Goal: Information Seeking & Learning: Learn about a topic

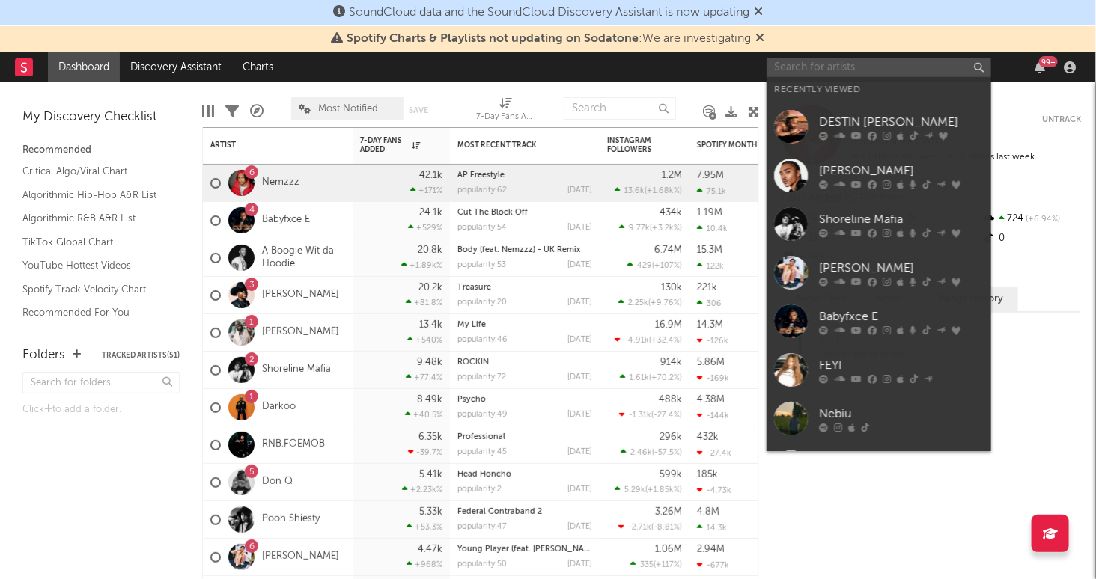
click at [928, 72] on input "text" at bounding box center [878, 67] width 225 height 19
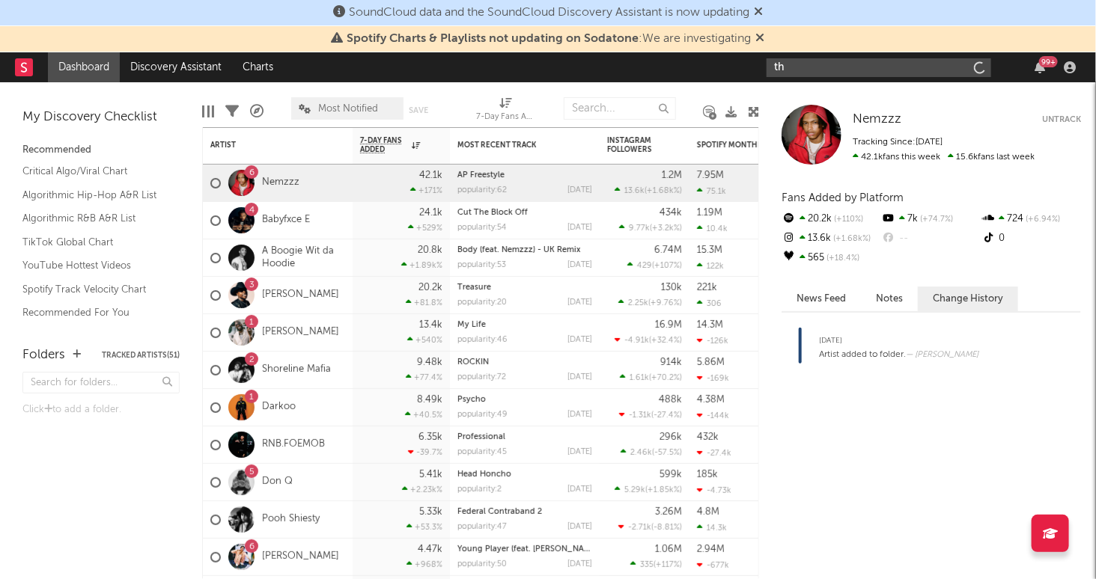
type input "t"
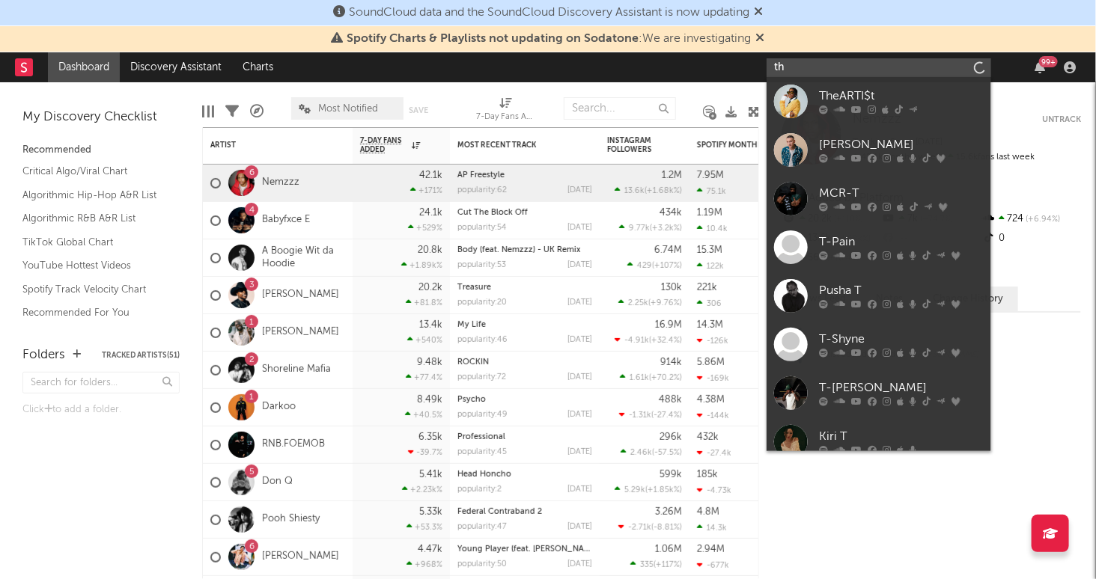
type input "t"
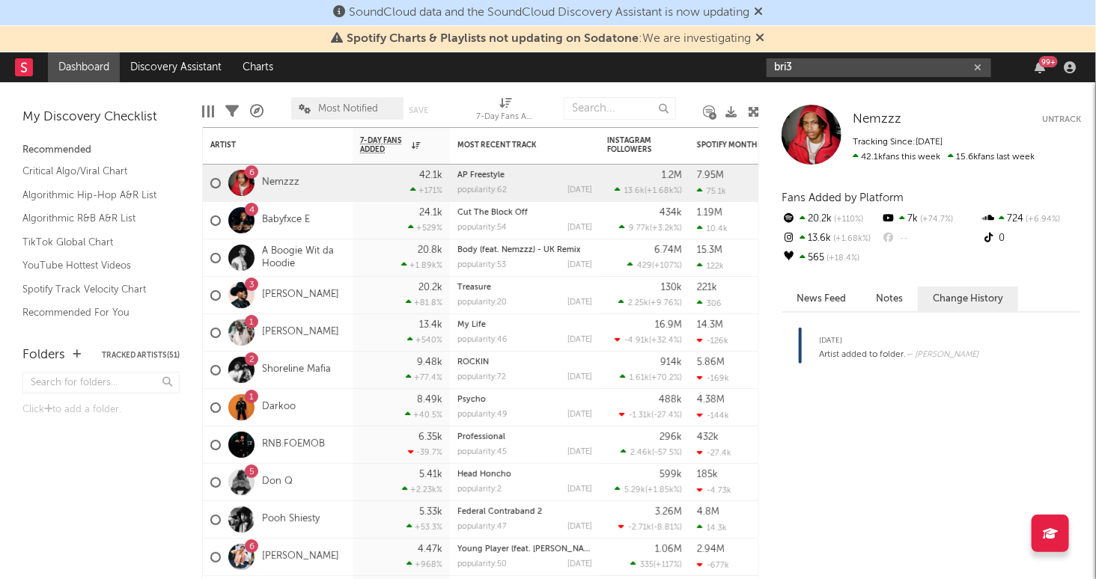
click at [876, 67] on input "bri3" at bounding box center [878, 67] width 225 height 19
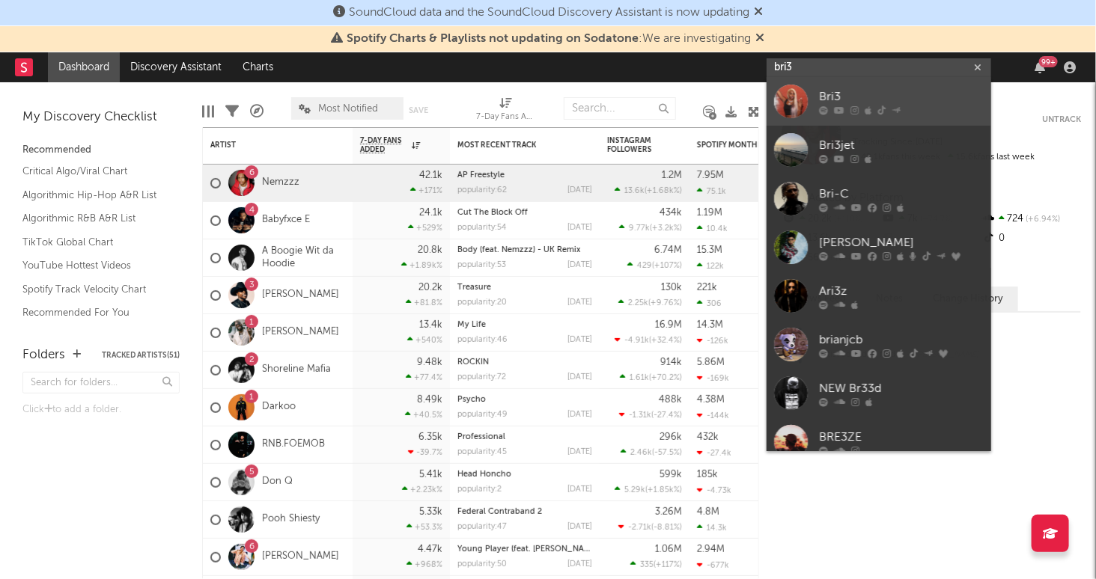
type input "bri3"
click at [911, 99] on div "Bri3" at bounding box center [901, 97] width 165 height 18
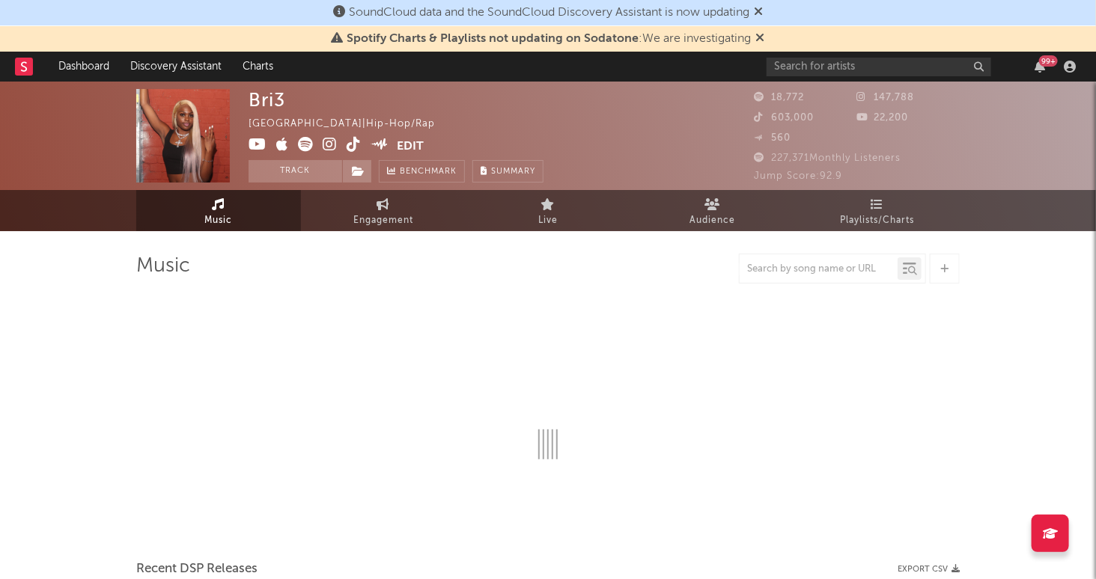
select select "6m"
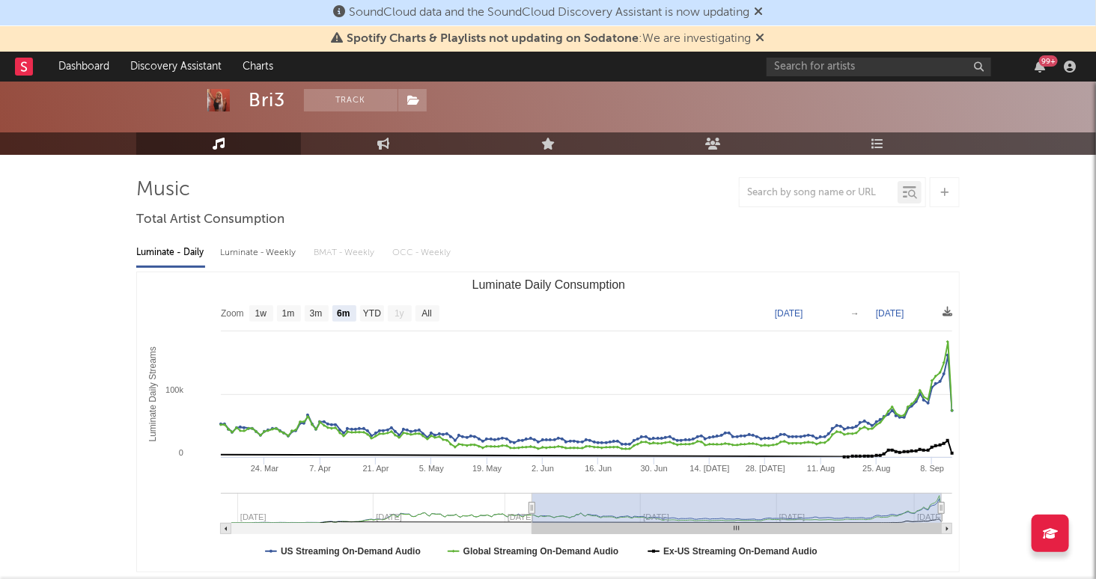
scroll to position [100, 0]
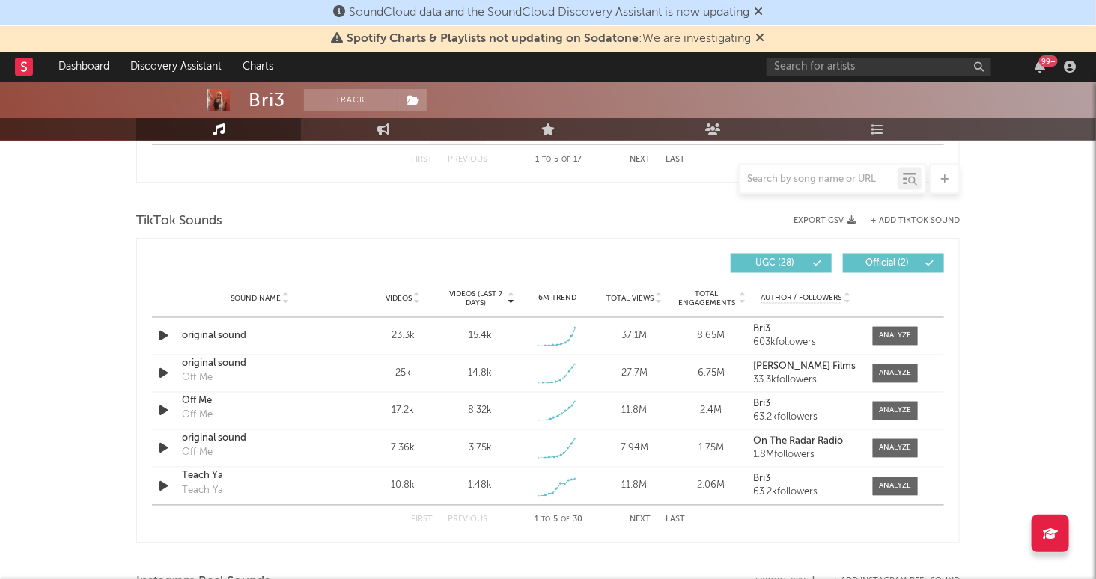
scroll to position [959, 0]
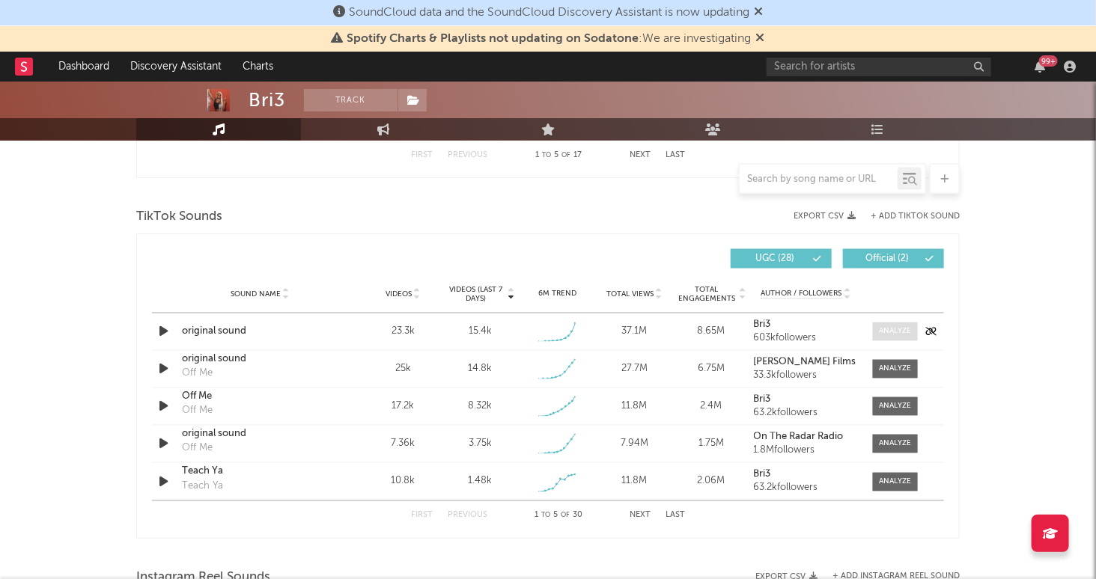
click at [889, 332] on div at bounding box center [895, 331] width 32 height 11
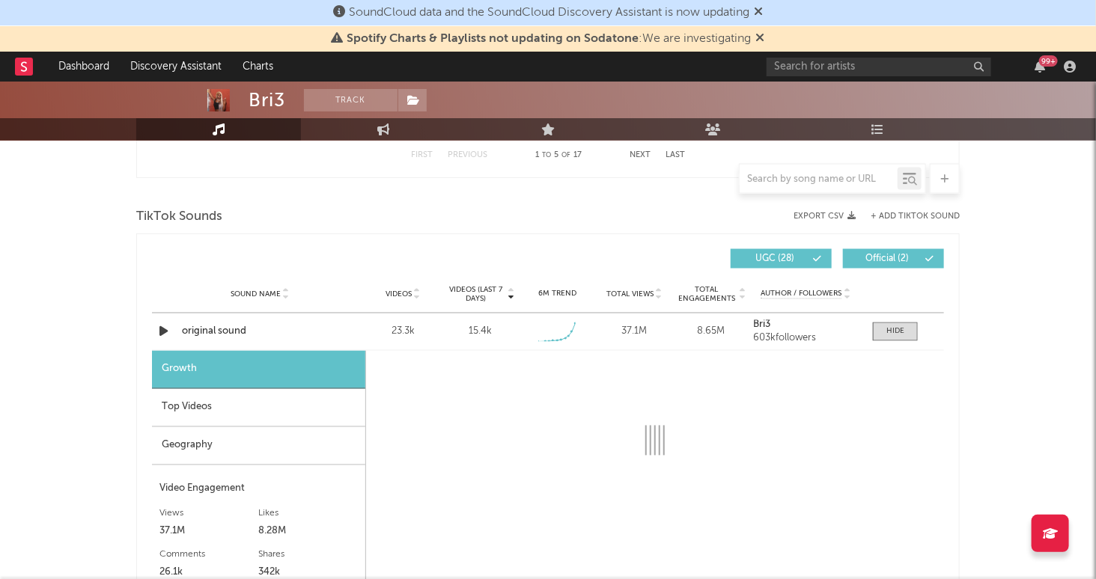
select select "1w"
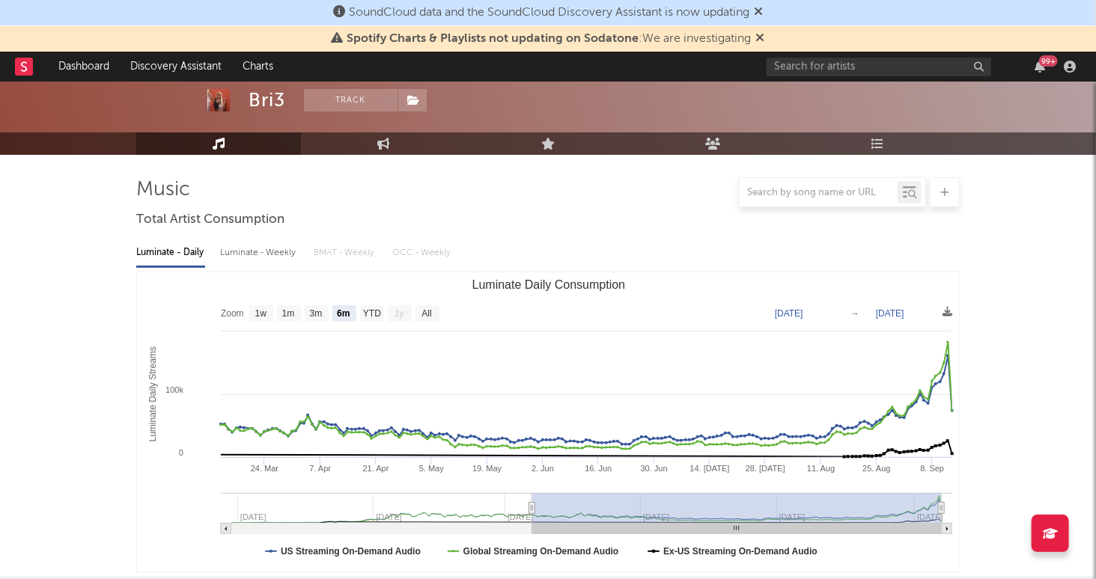
scroll to position [0, 0]
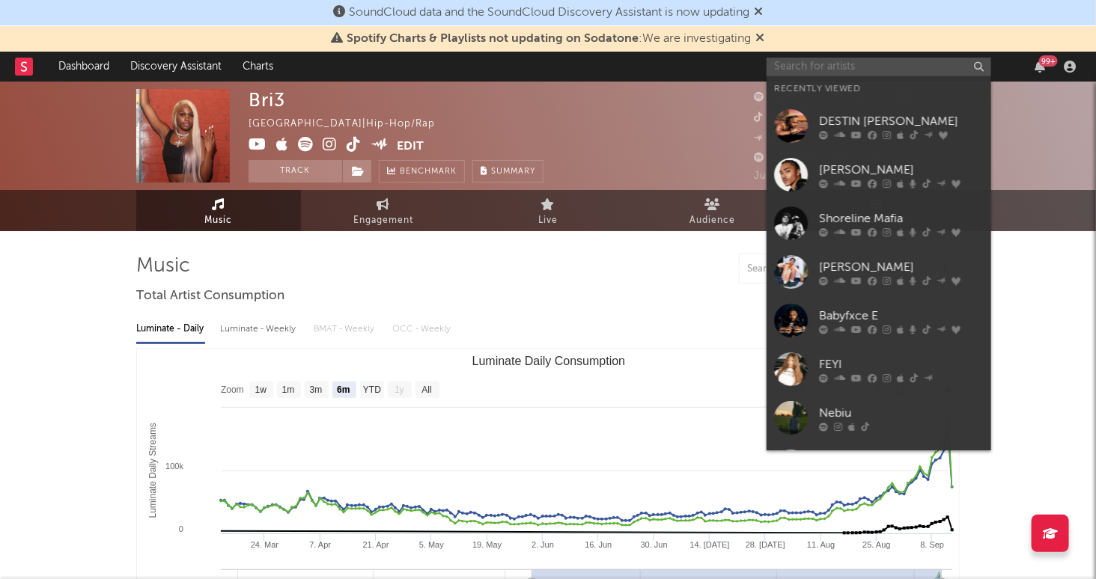
click at [814, 61] on input "text" at bounding box center [878, 67] width 225 height 19
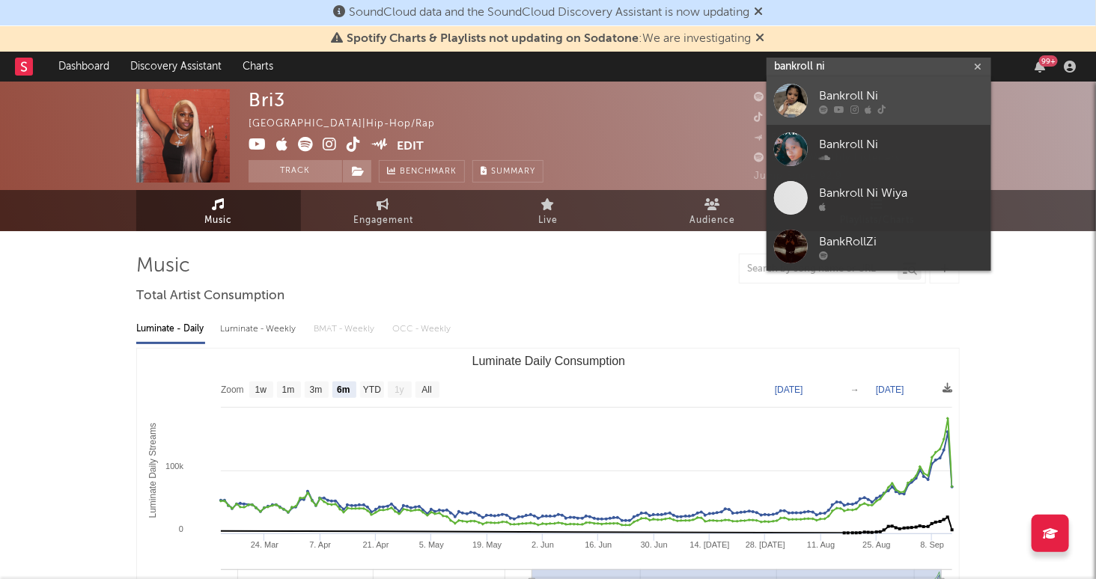
type input "bankroll ni"
click at [881, 98] on div "Bankroll Ni" at bounding box center [901, 97] width 165 height 18
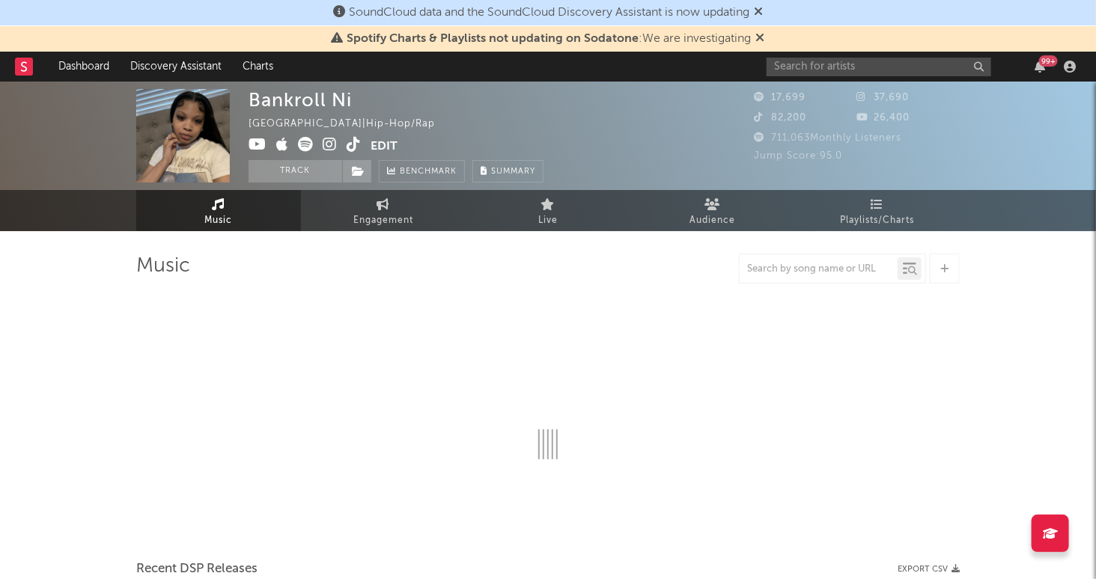
select select "1w"
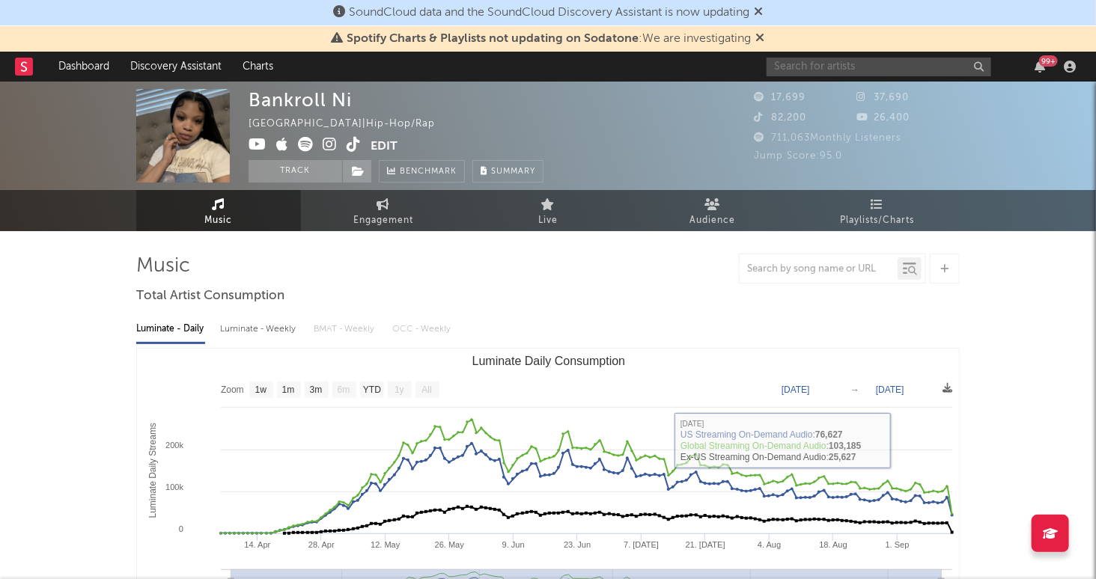
click at [858, 60] on input "text" at bounding box center [878, 67] width 225 height 19
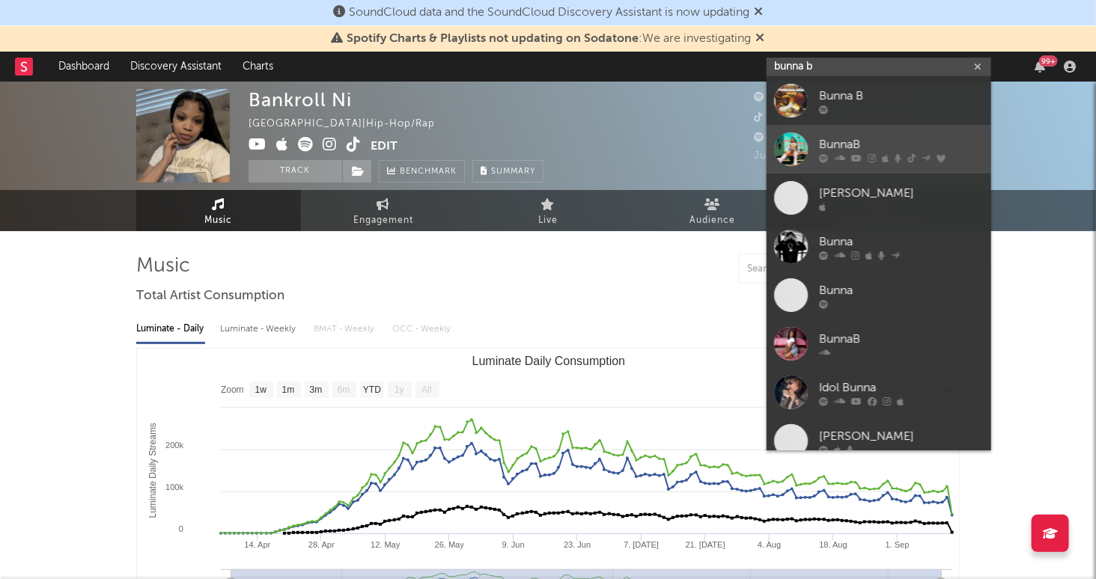
type input "bunna b"
click at [907, 142] on div "BunnaB" at bounding box center [901, 145] width 165 height 18
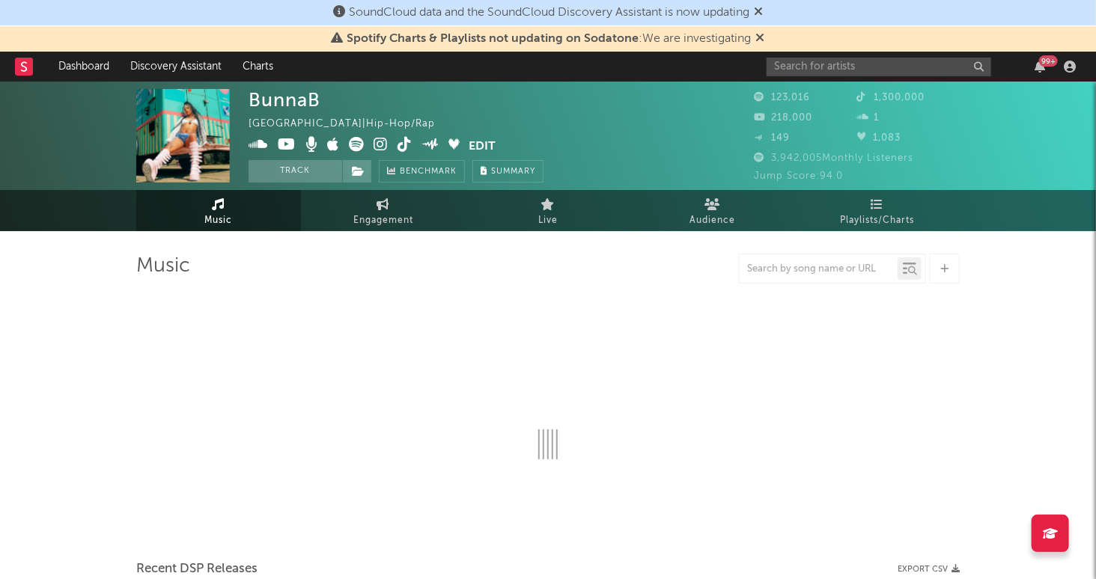
select select "6m"
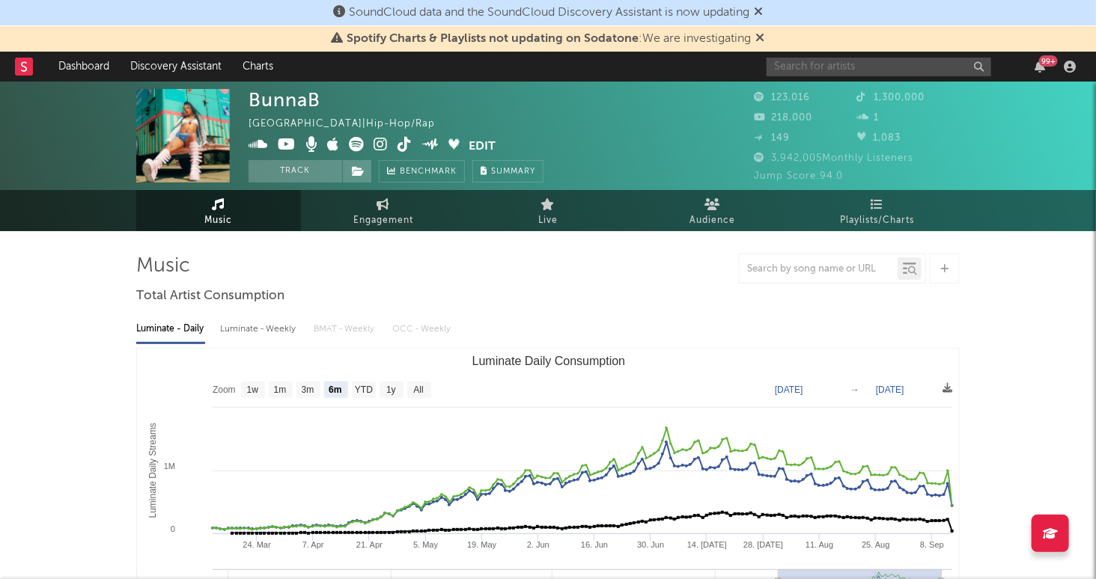
click at [901, 61] on input "text" at bounding box center [878, 67] width 225 height 19
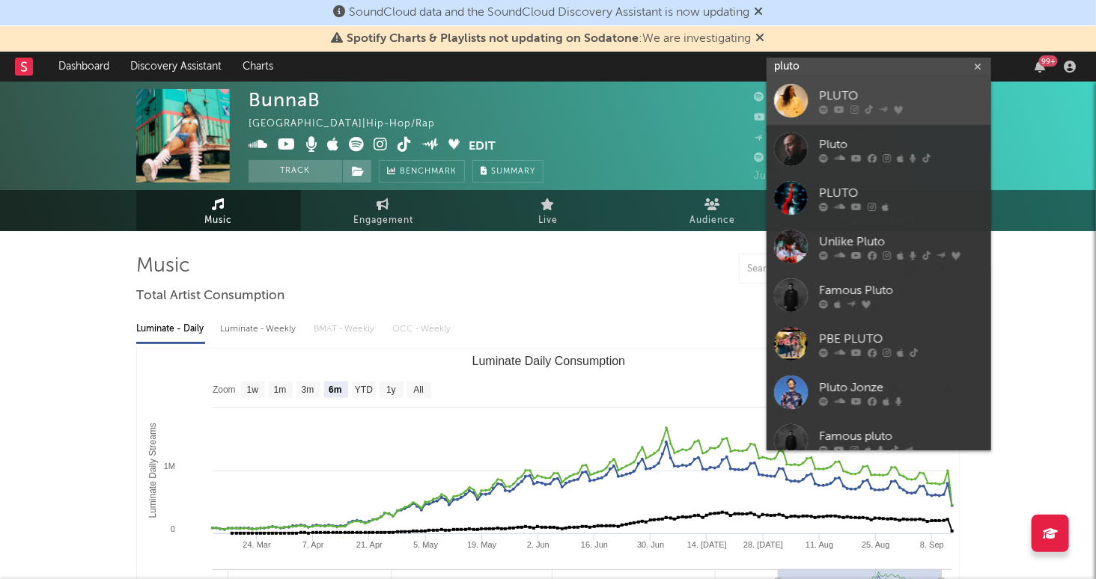
type input "pluto"
click at [930, 91] on div "PLUTO" at bounding box center [901, 97] width 165 height 18
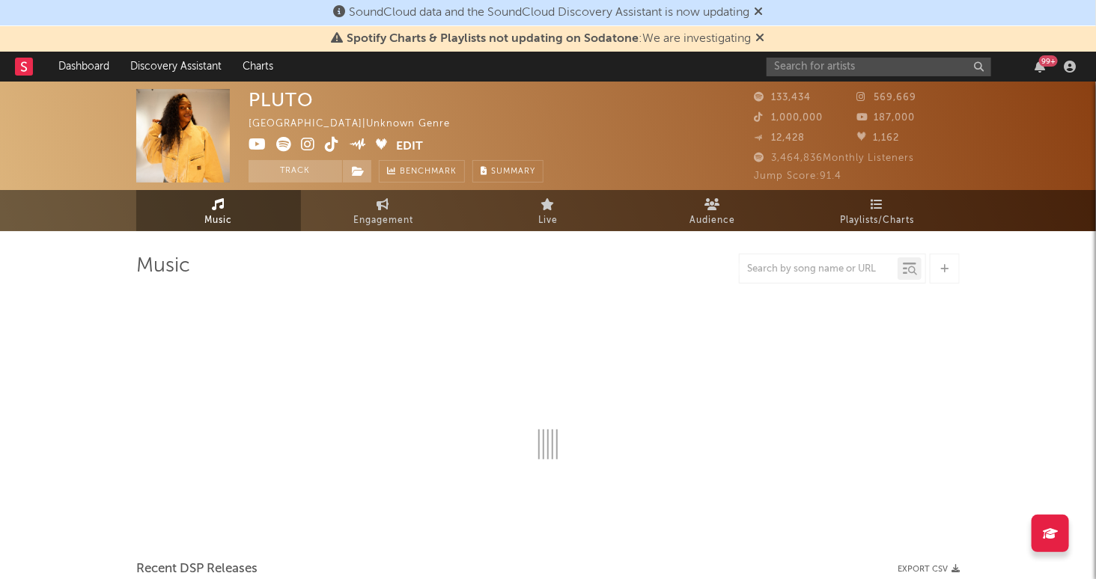
select select "6m"
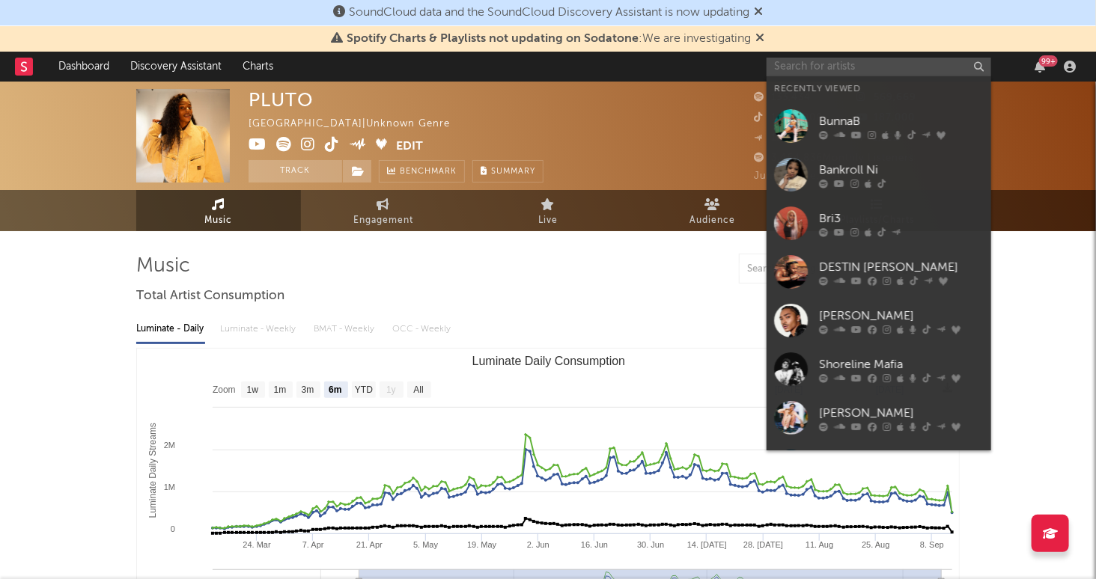
click at [931, 61] on input "text" at bounding box center [878, 67] width 225 height 19
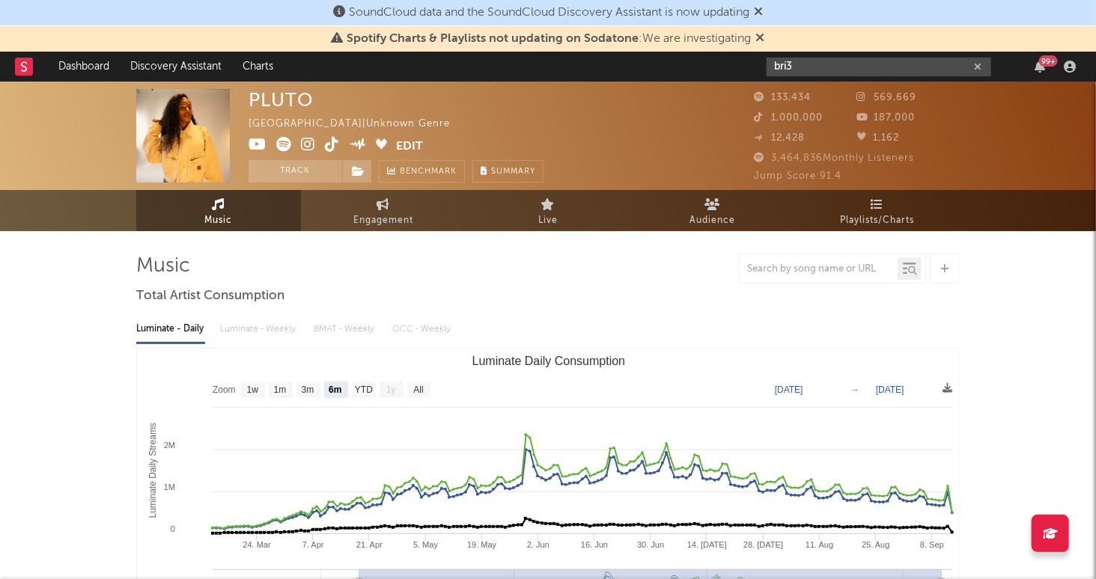
click at [889, 69] on input "bri3" at bounding box center [878, 67] width 225 height 19
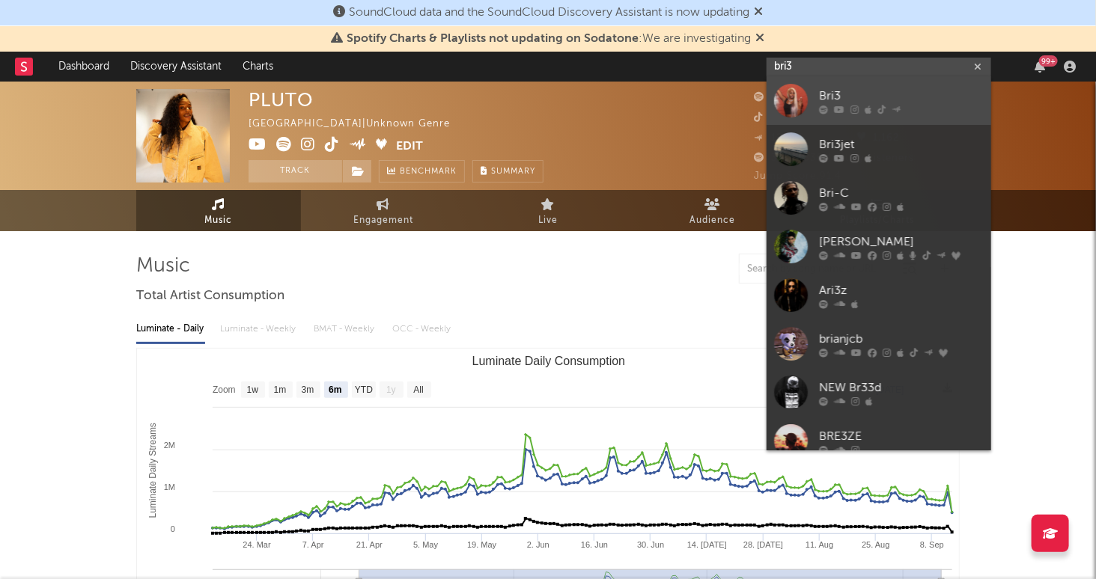
type input "bri3"
click at [862, 94] on div "Bri3" at bounding box center [901, 97] width 165 height 18
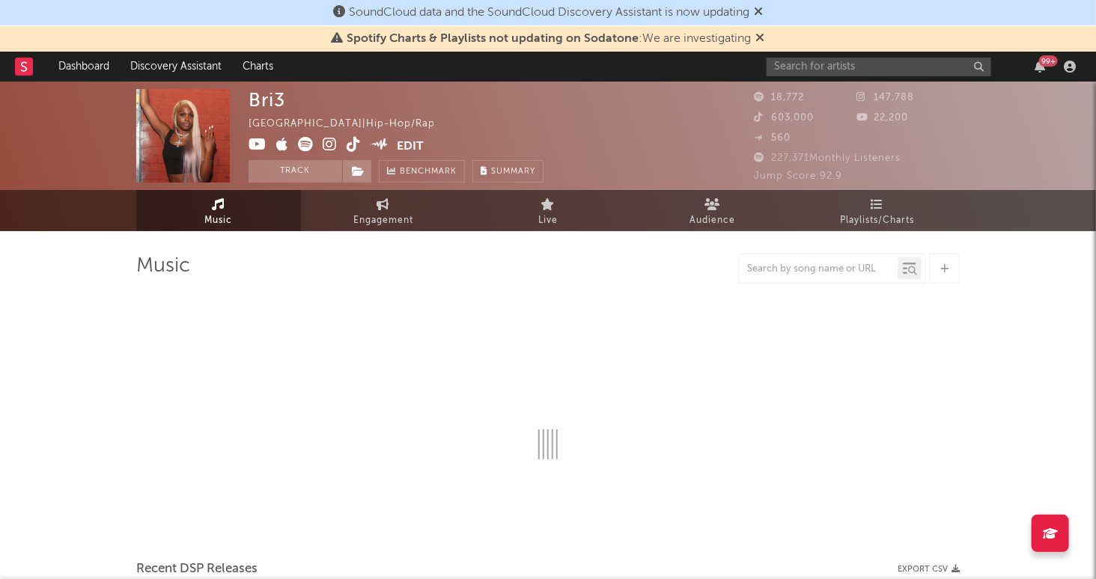
select select "6m"
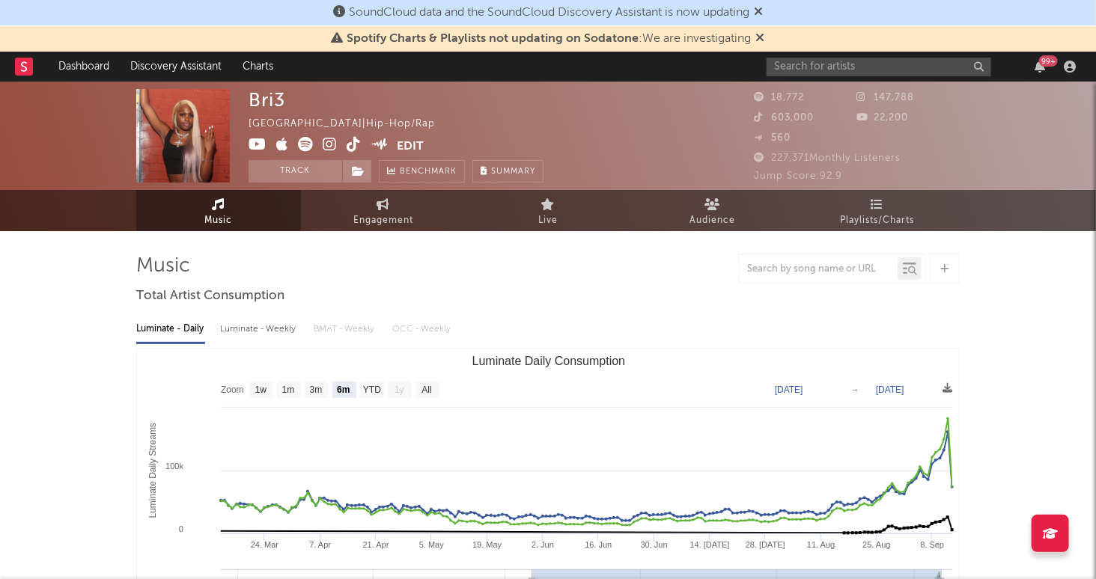
click at [765, 36] on icon at bounding box center [760, 37] width 9 height 12
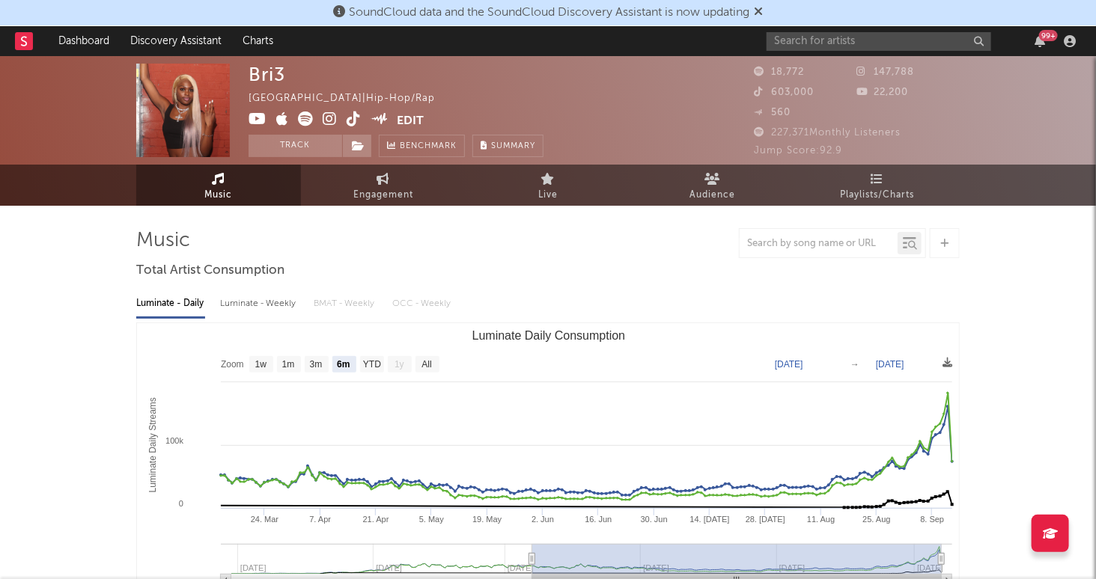
click at [763, 8] on icon at bounding box center [758, 11] width 9 height 12
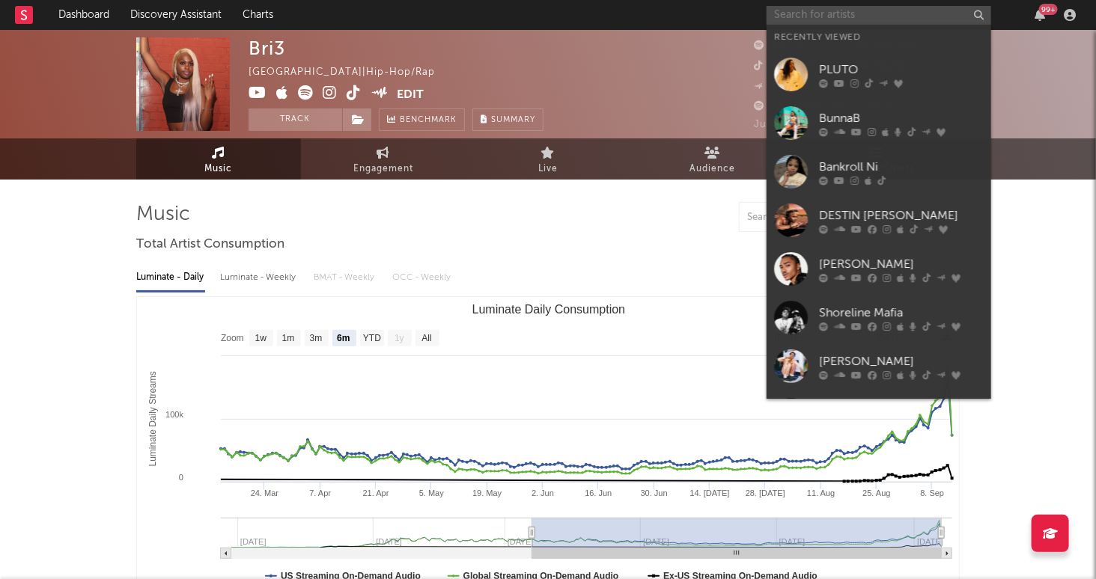
click at [796, 10] on input "text" at bounding box center [878, 15] width 225 height 19
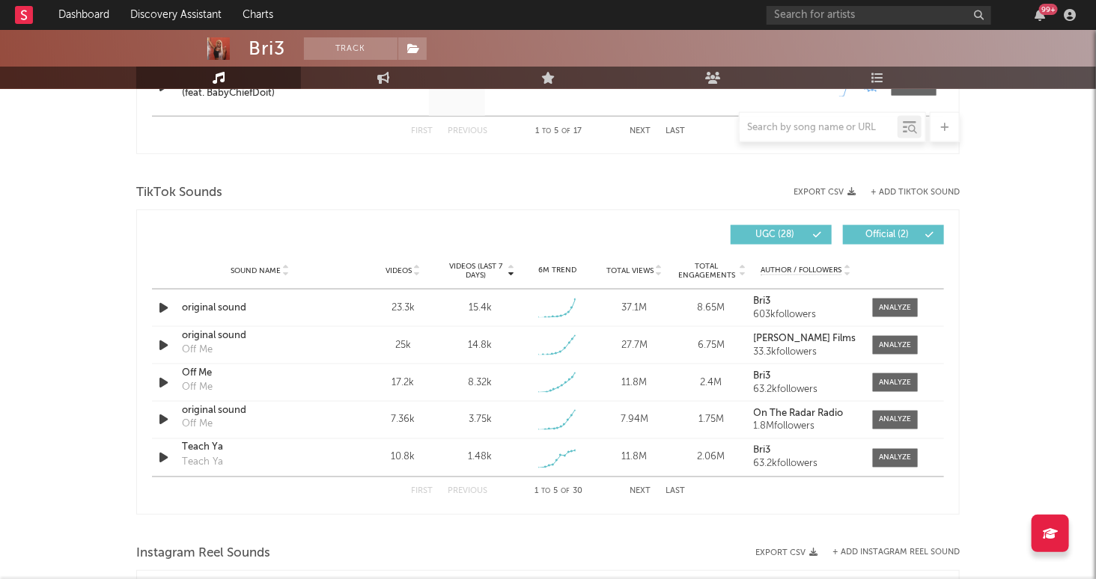
scroll to position [821, 0]
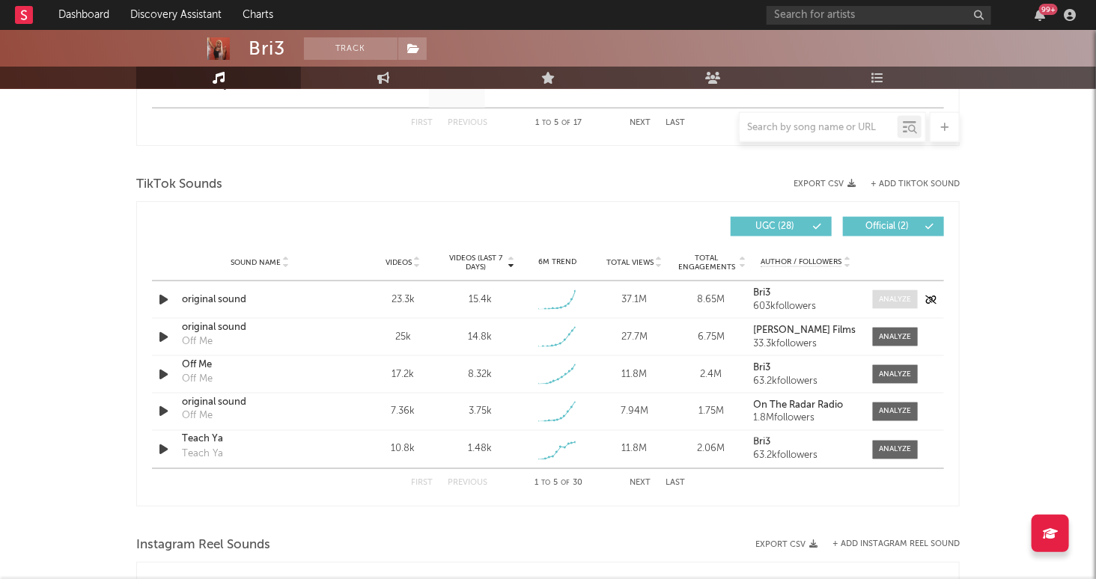
click at [892, 297] on div at bounding box center [895, 299] width 32 height 11
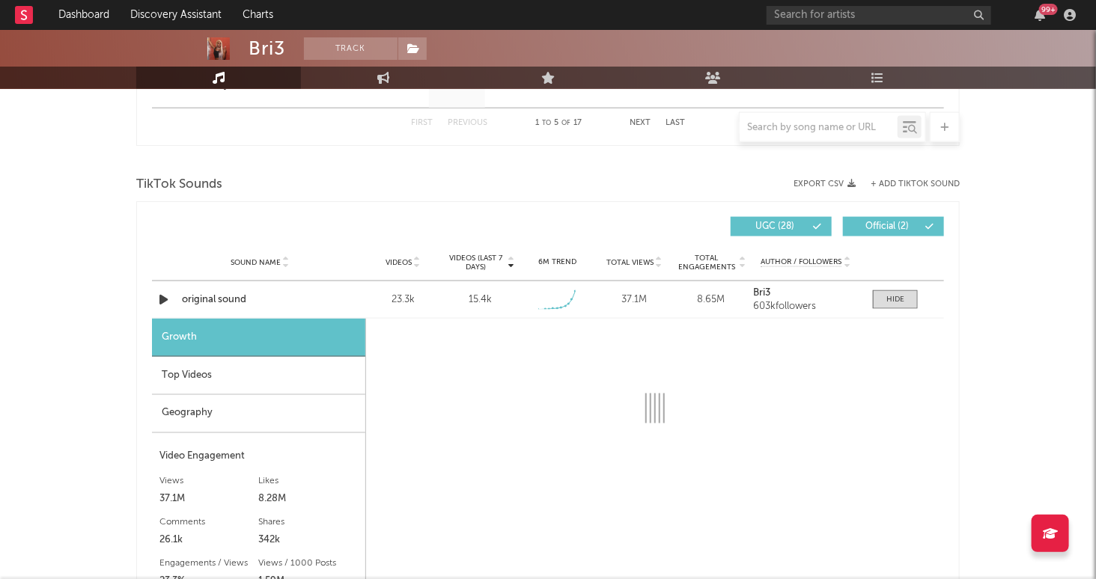
select select "1w"
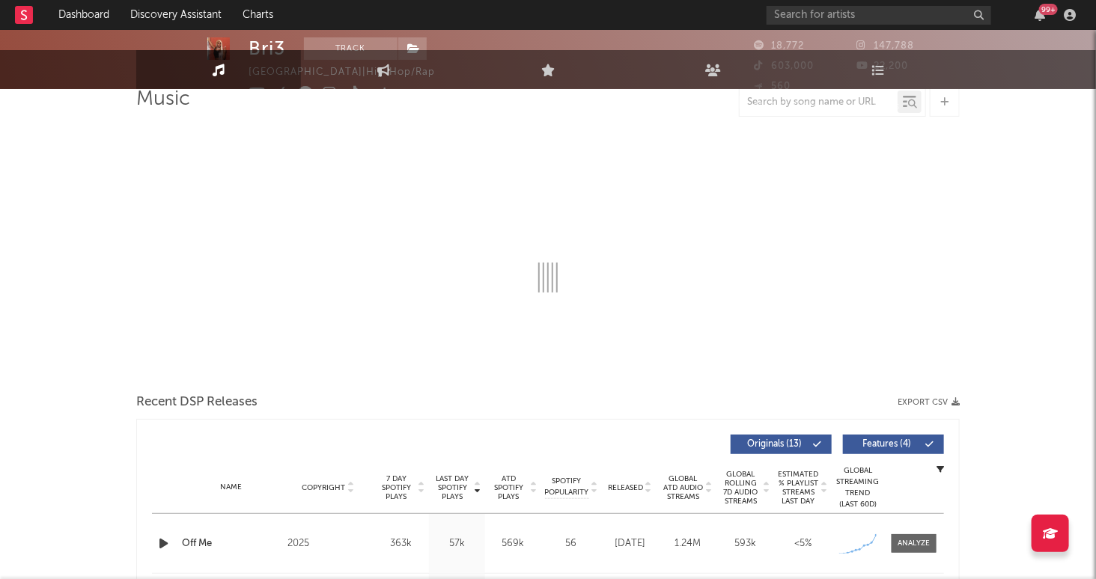
scroll to position [0, 0]
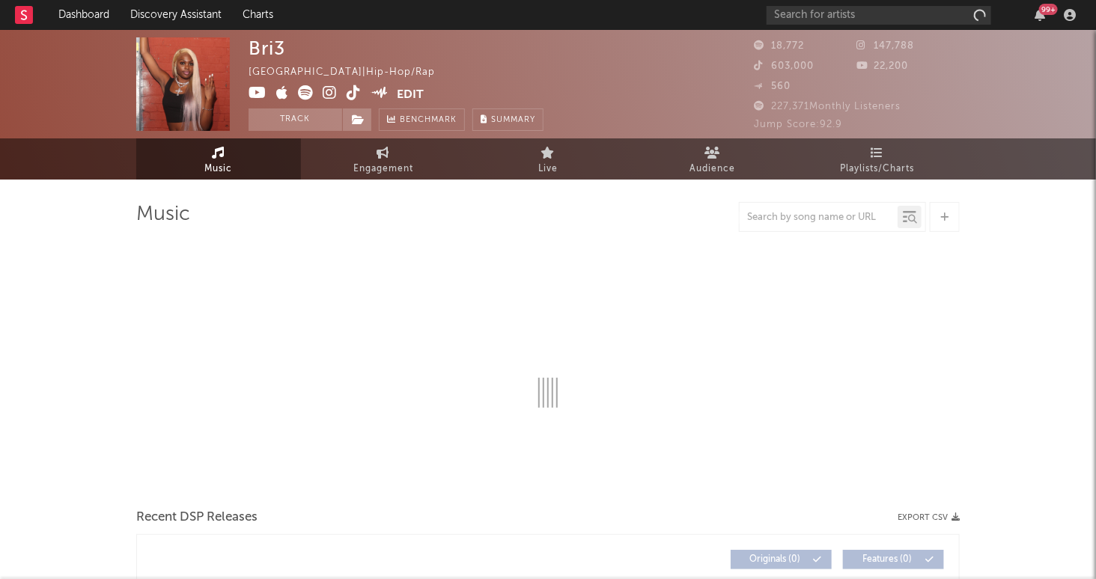
select select "6m"
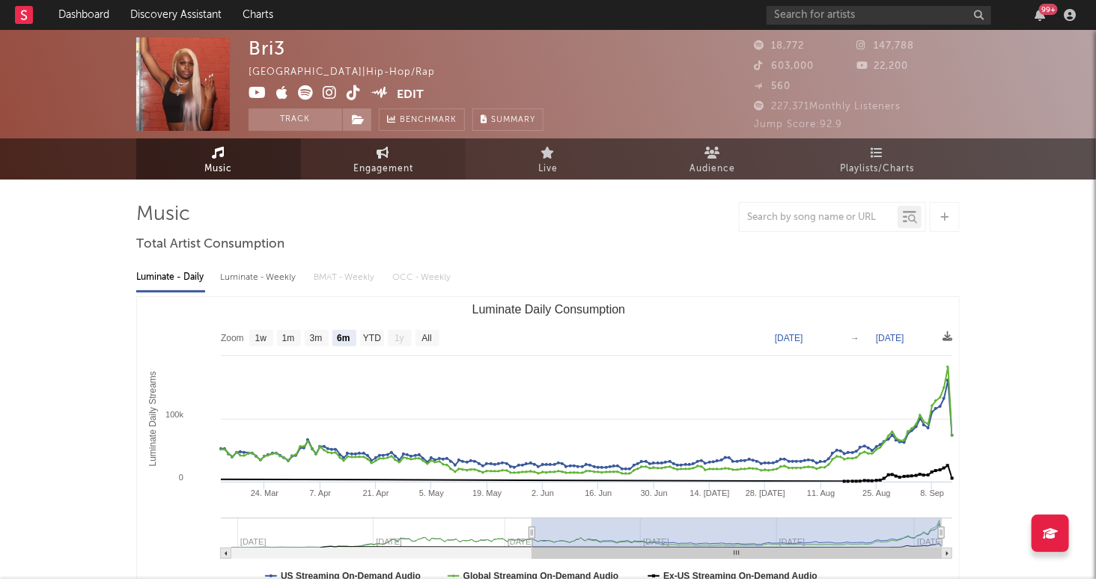
click at [370, 167] on span "Engagement" at bounding box center [383, 169] width 60 height 18
select select "1w"
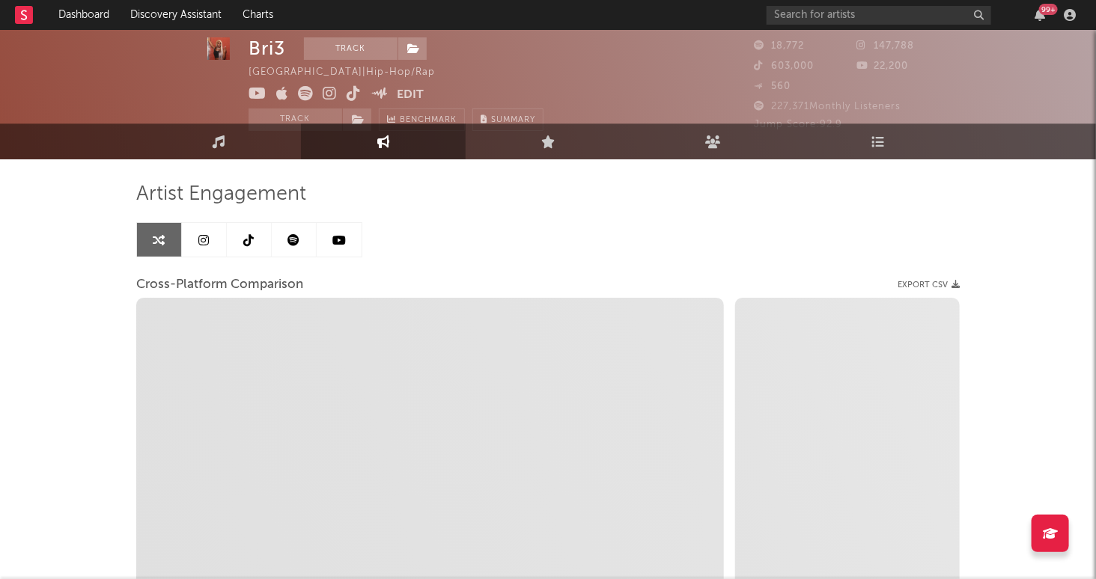
select select "1m"
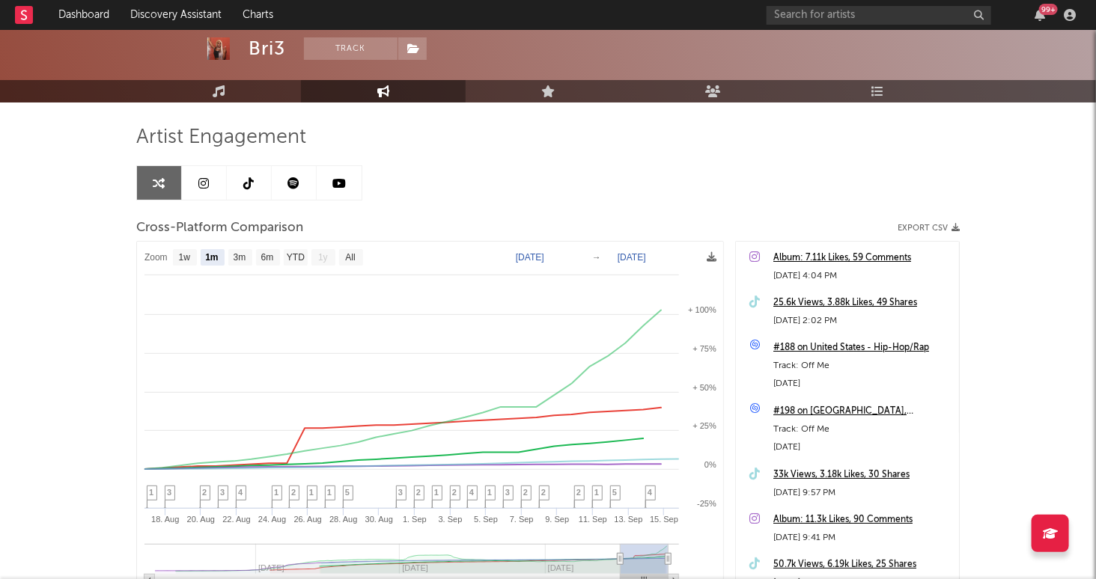
scroll to position [83, 0]
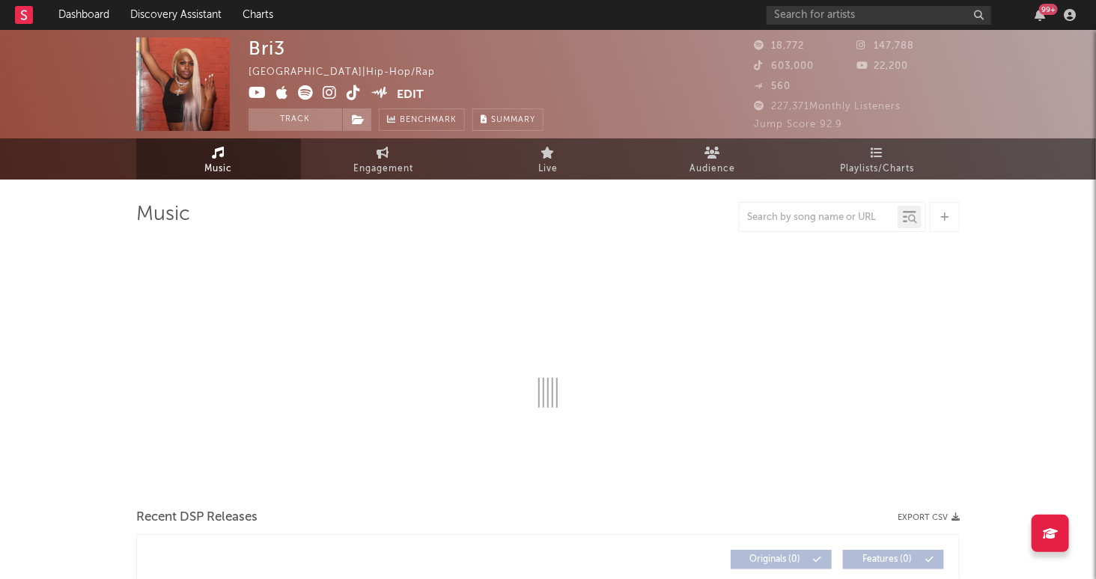
select select "6m"
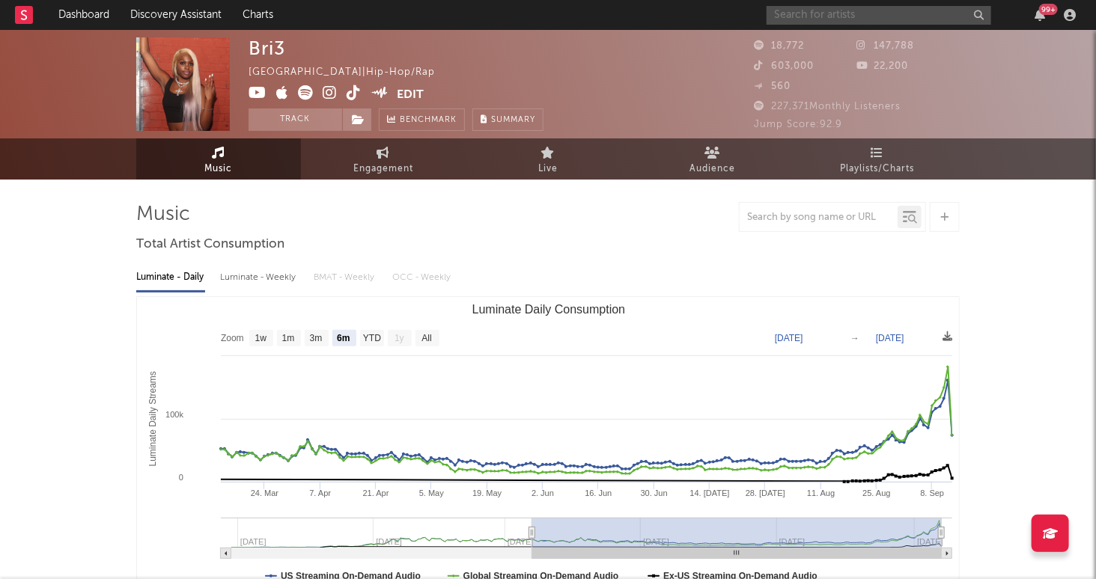
click at [903, 11] on input "text" at bounding box center [878, 15] width 225 height 19
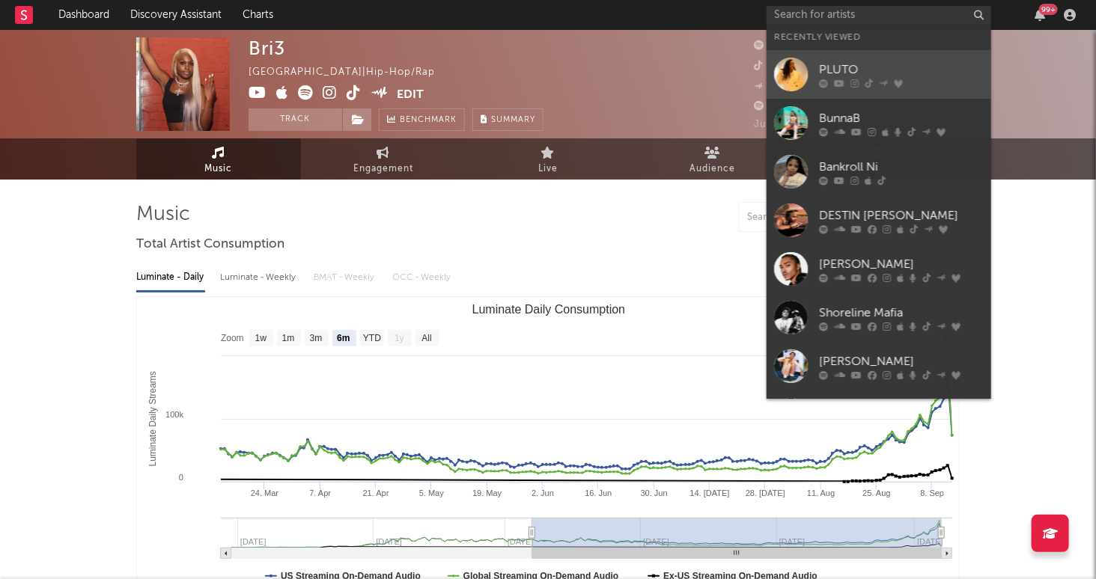
click at [885, 67] on div "PLUTO" at bounding box center [901, 70] width 165 height 18
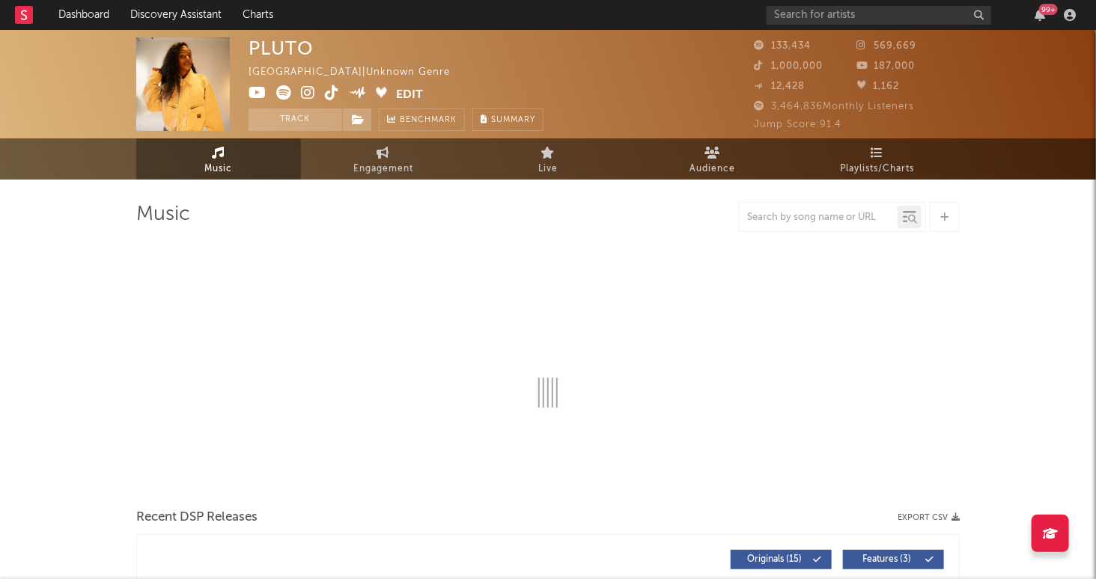
select select "6m"
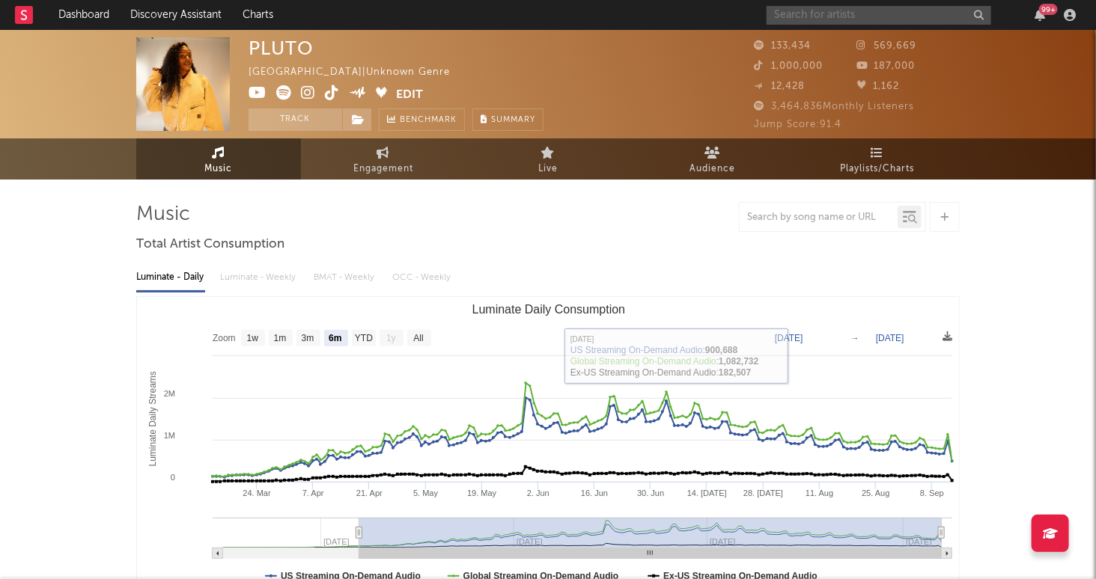
click at [908, 17] on input "text" at bounding box center [878, 15] width 225 height 19
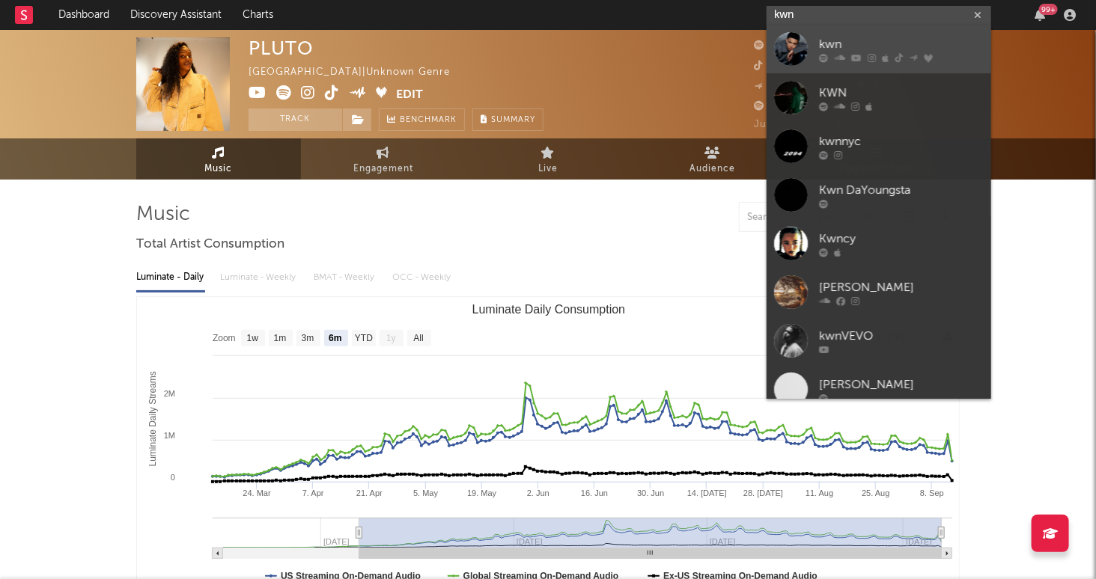
type input "kwn"
click at [926, 45] on div "kwn" at bounding box center [901, 45] width 165 height 18
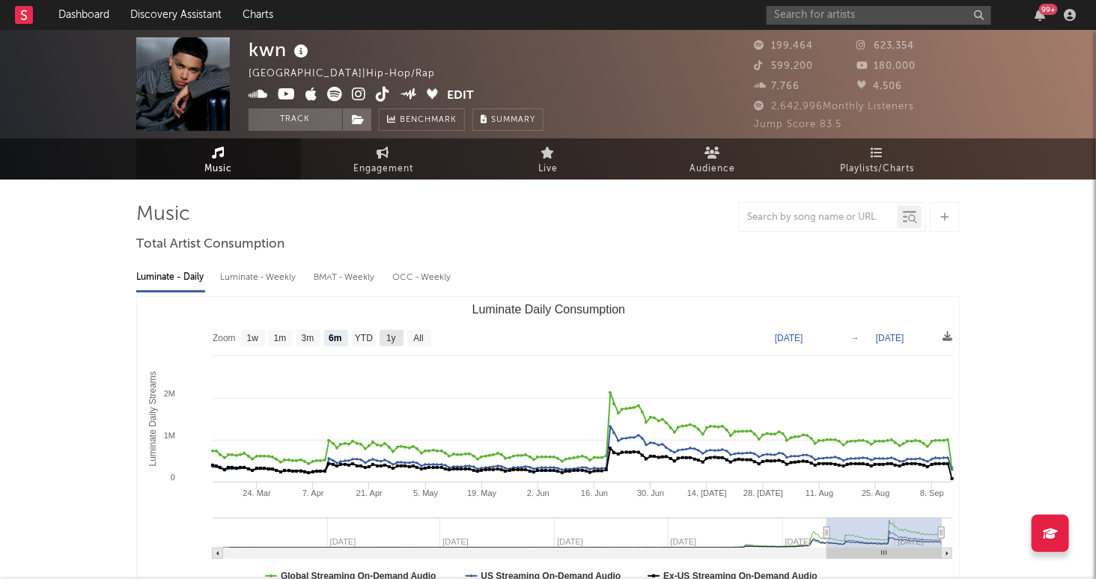
click at [396, 342] on text "1y" at bounding box center [391, 339] width 10 height 10
select select "1y"
type input "[DATE]"
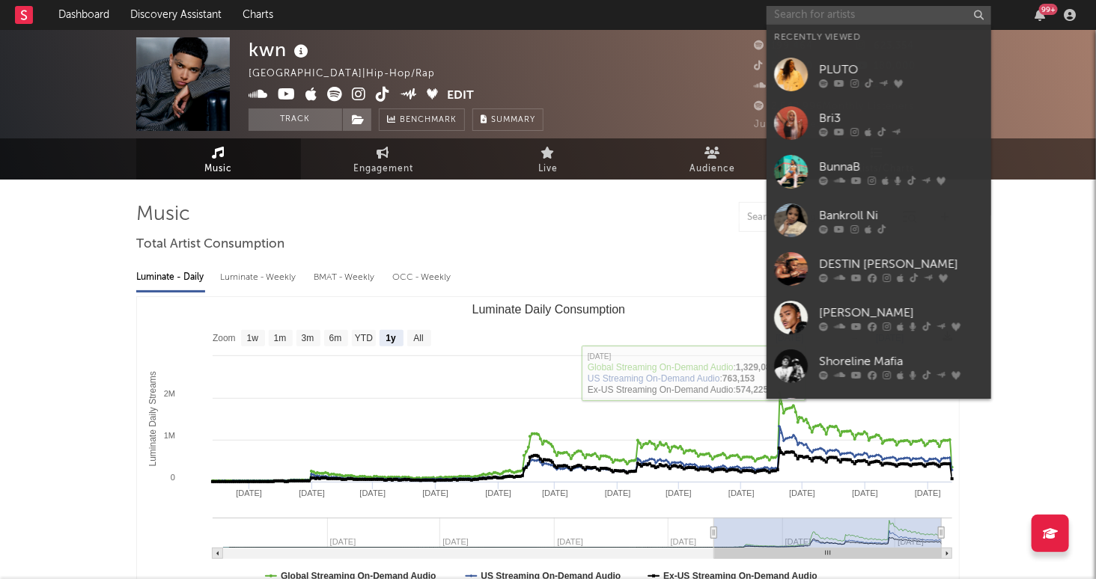
click at [890, 13] on input "text" at bounding box center [878, 15] width 225 height 19
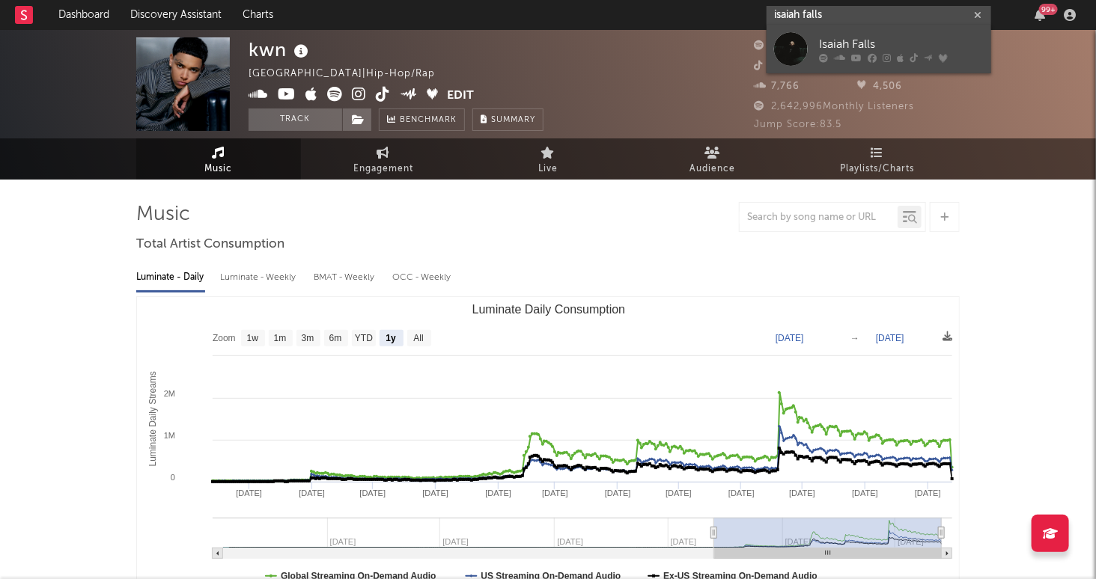
type input "isaiah falls"
click at [879, 40] on div "Isaiah Falls" at bounding box center [901, 45] width 165 height 18
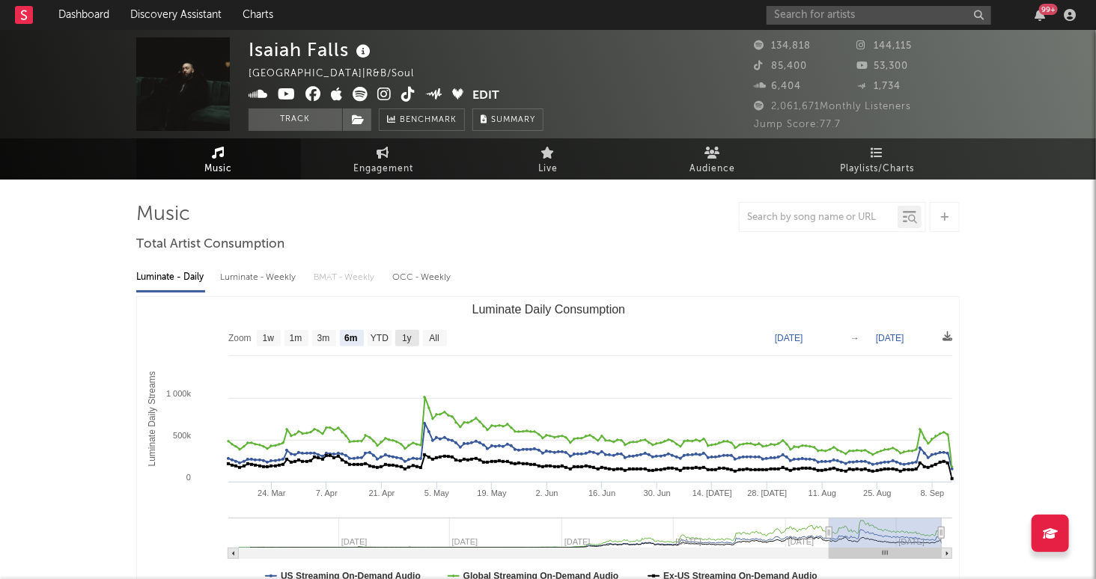
click at [403, 337] on text "1y" at bounding box center [407, 339] width 10 height 10
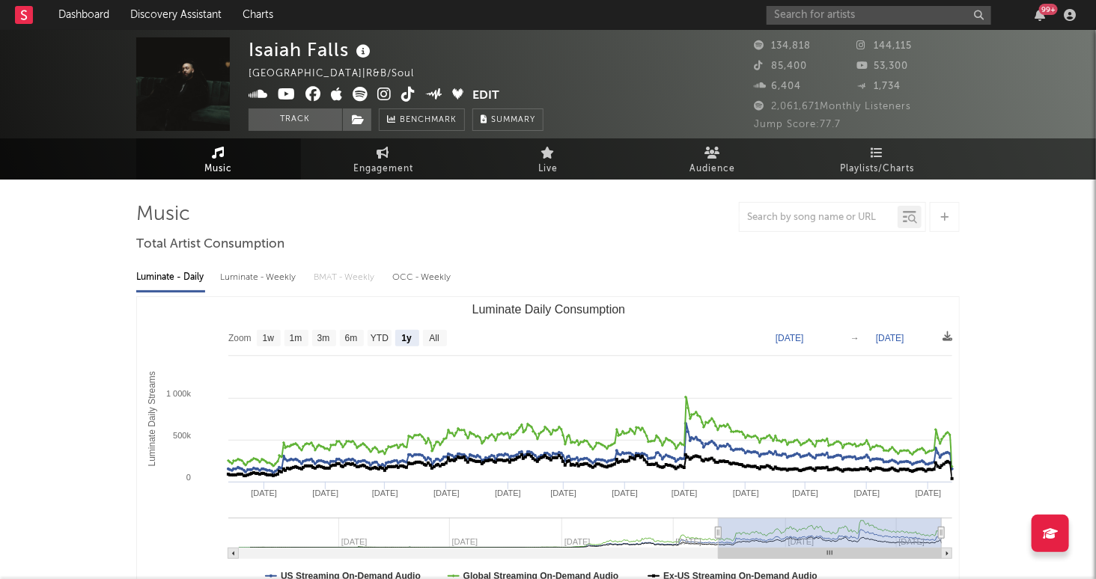
select select "1y"
type input "[DATE]"
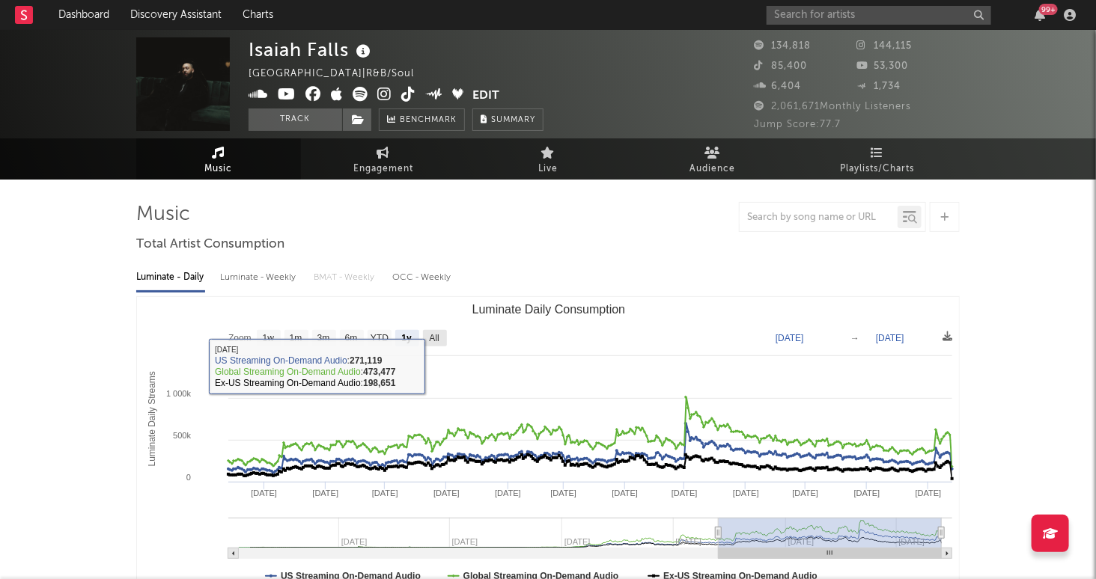
click at [437, 338] on text "All" at bounding box center [434, 339] width 10 height 10
select select "All"
type input "[DATE]"
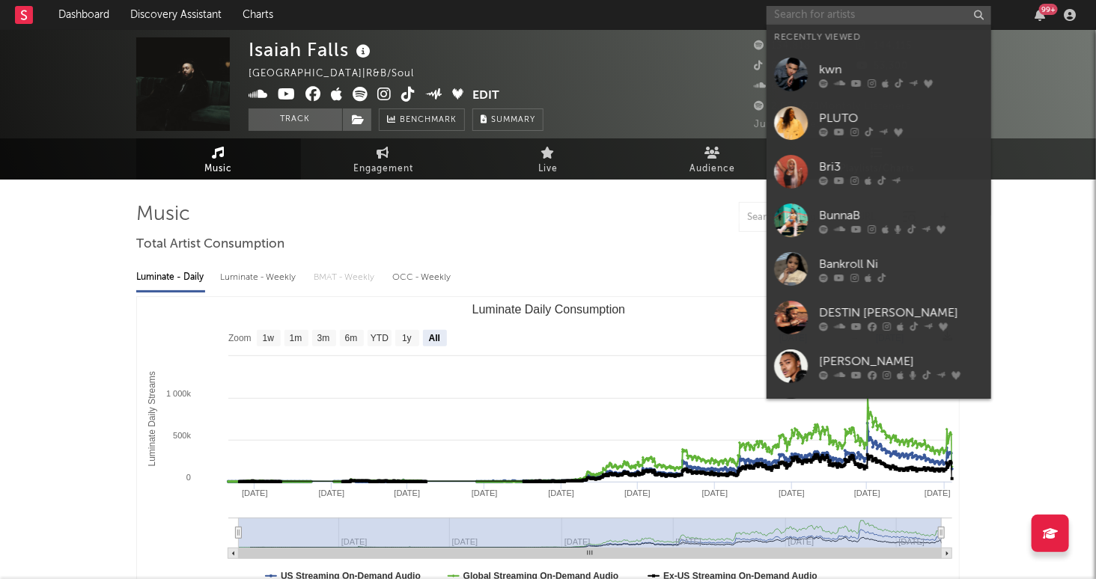
click at [838, 15] on input "text" at bounding box center [878, 15] width 225 height 19
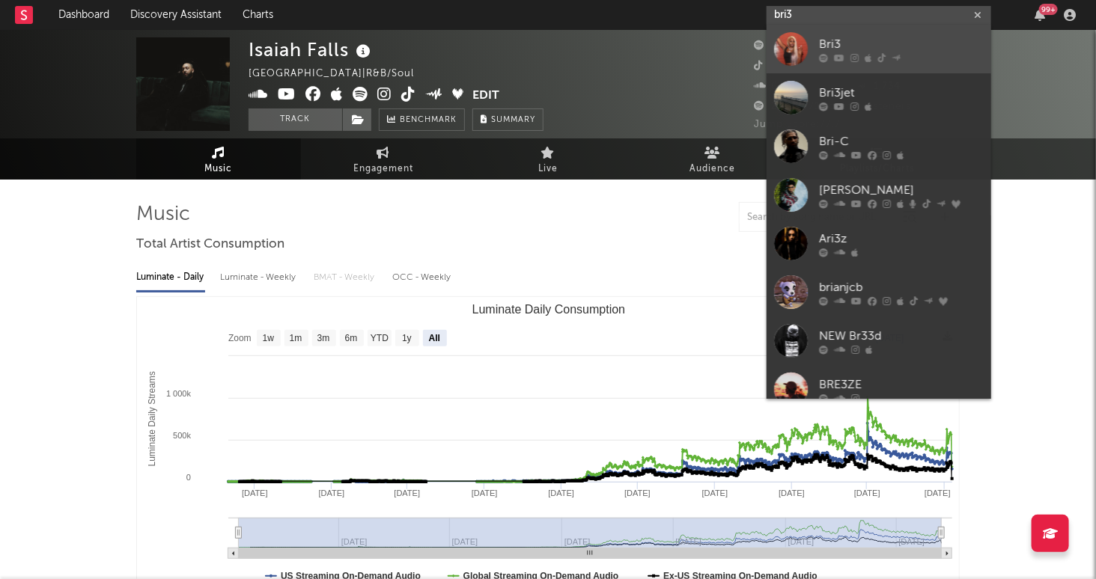
type input "bri3"
click at [926, 40] on div "Bri3" at bounding box center [901, 45] width 165 height 18
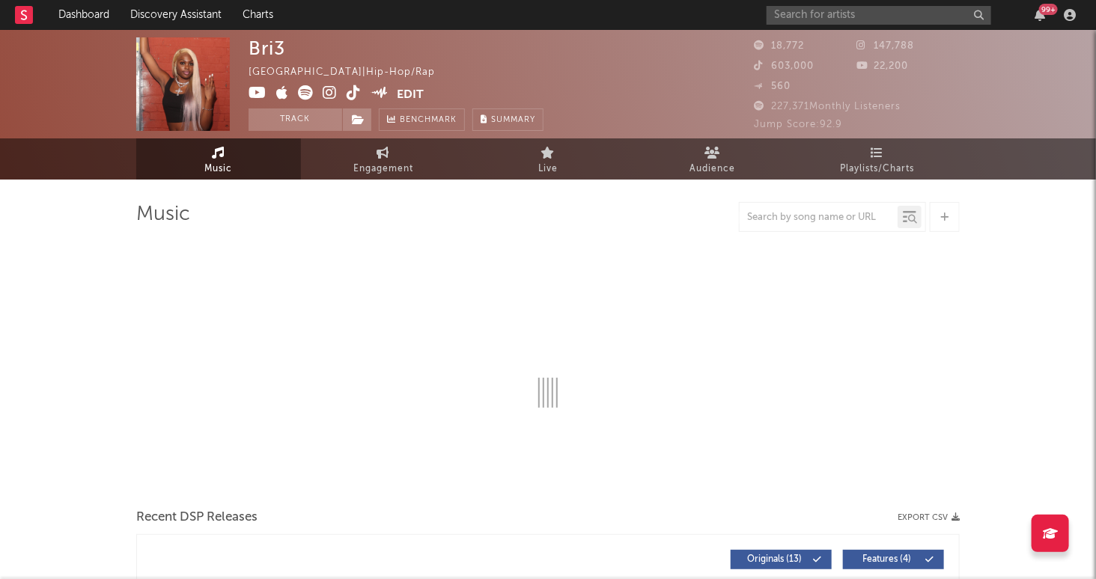
select select "6m"
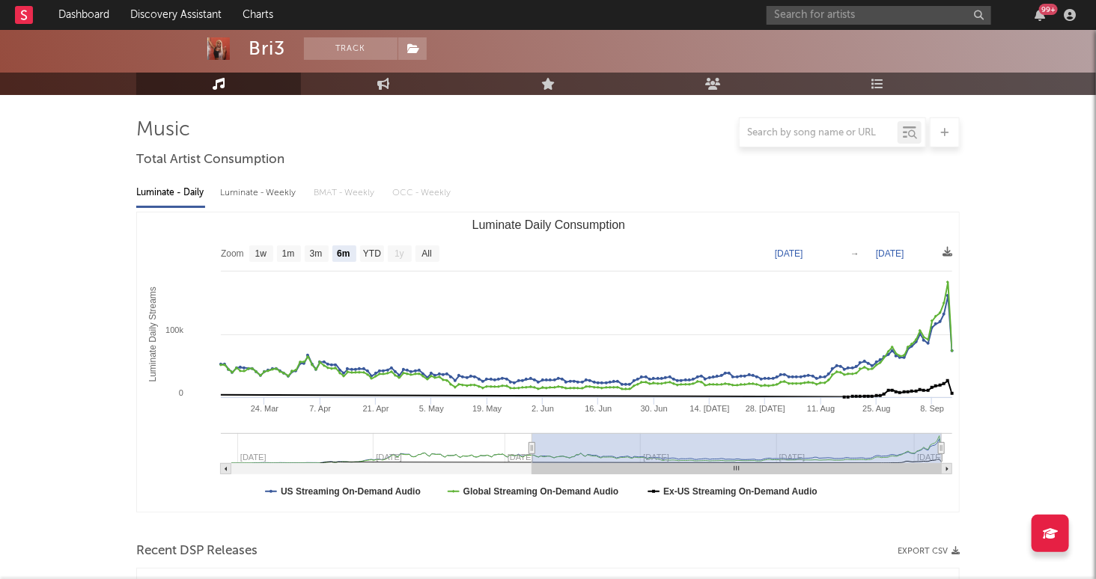
scroll to position [113, 0]
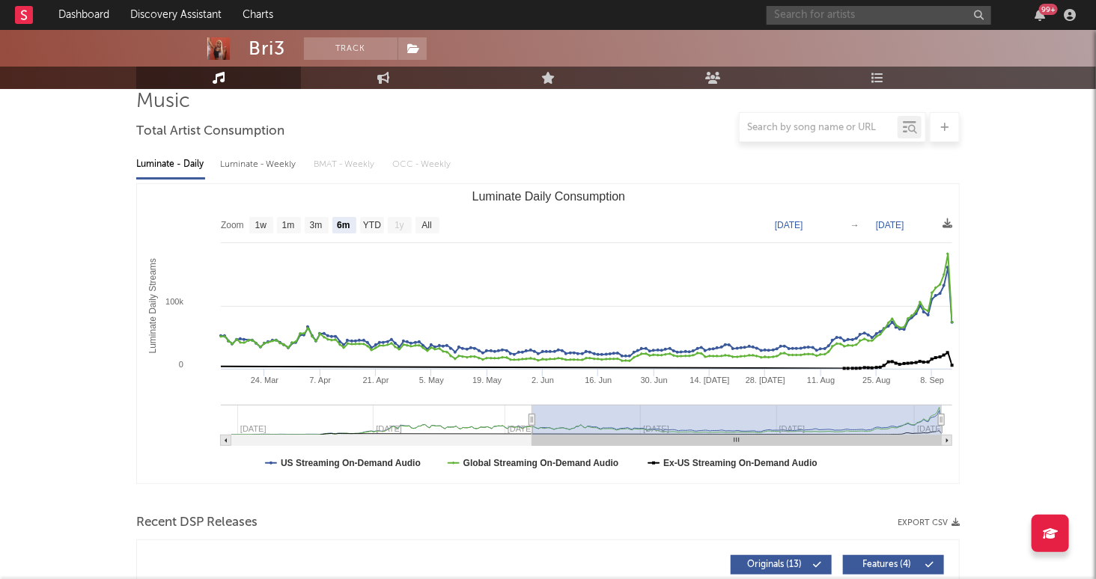
click at [831, 20] on input "text" at bounding box center [878, 15] width 225 height 19
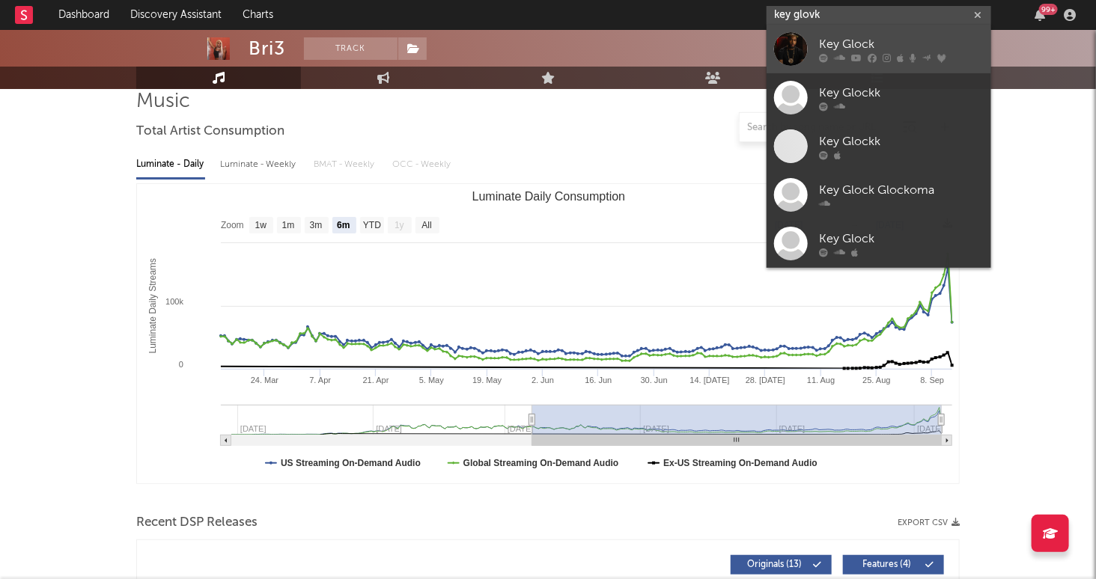
type input "key glovk"
click at [918, 46] on div "Key Glock" at bounding box center [901, 45] width 165 height 18
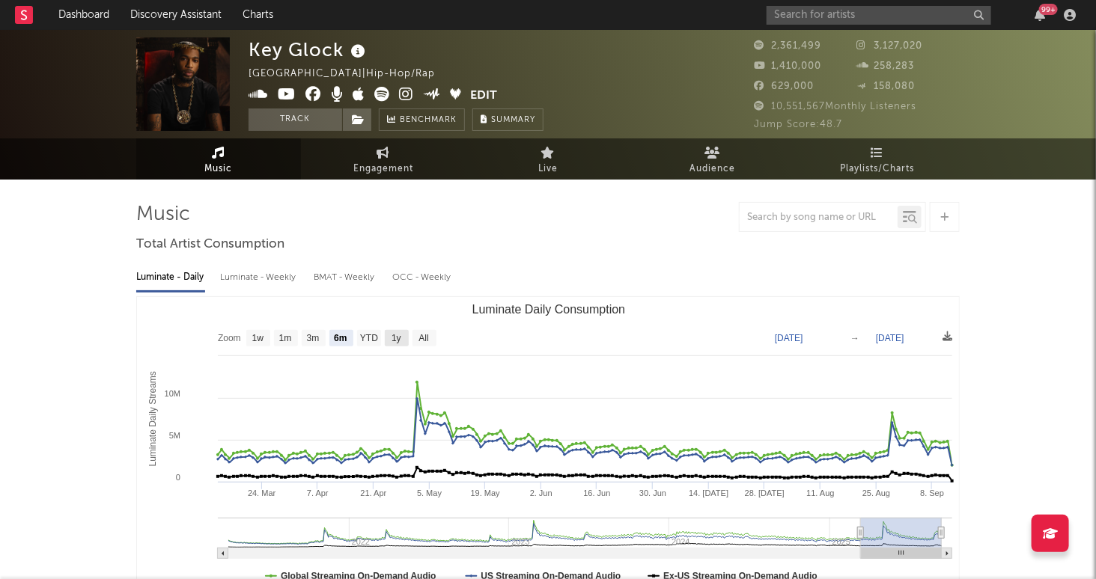
click at [395, 343] on text "1y" at bounding box center [396, 339] width 10 height 10
select select "1y"
type input "[DATE]"
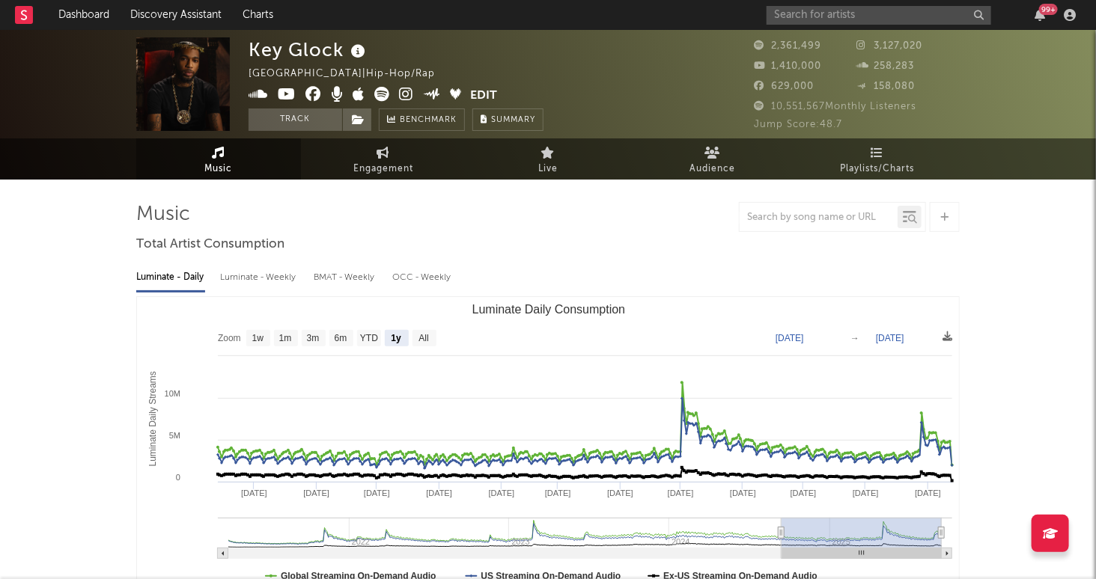
click at [428, 334] on text "All" at bounding box center [423, 339] width 10 height 10
select select "All"
type input "[DATE]"
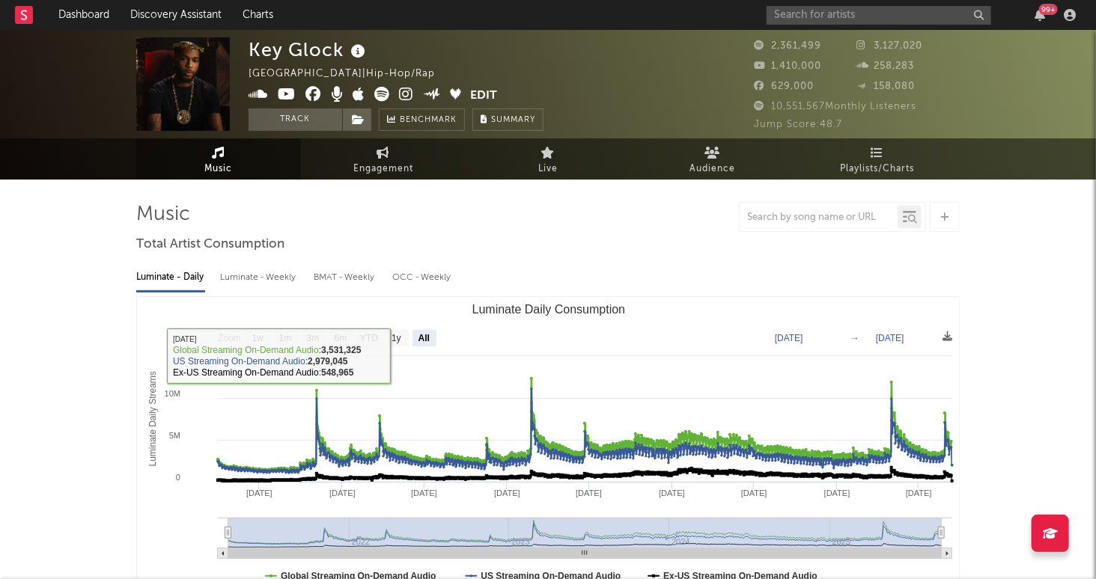
click at [400, 339] on text "1y" at bounding box center [396, 339] width 10 height 10
select select "1y"
type input "[DATE]"
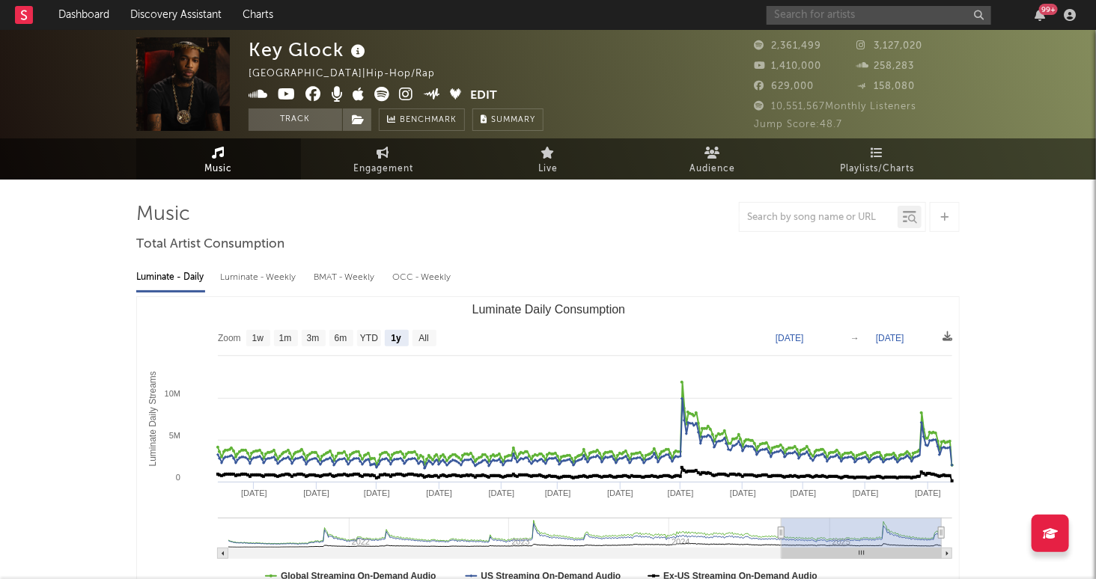
click at [842, 17] on input "text" at bounding box center [878, 15] width 225 height 19
click at [849, 12] on input "text" at bounding box center [878, 15] width 225 height 19
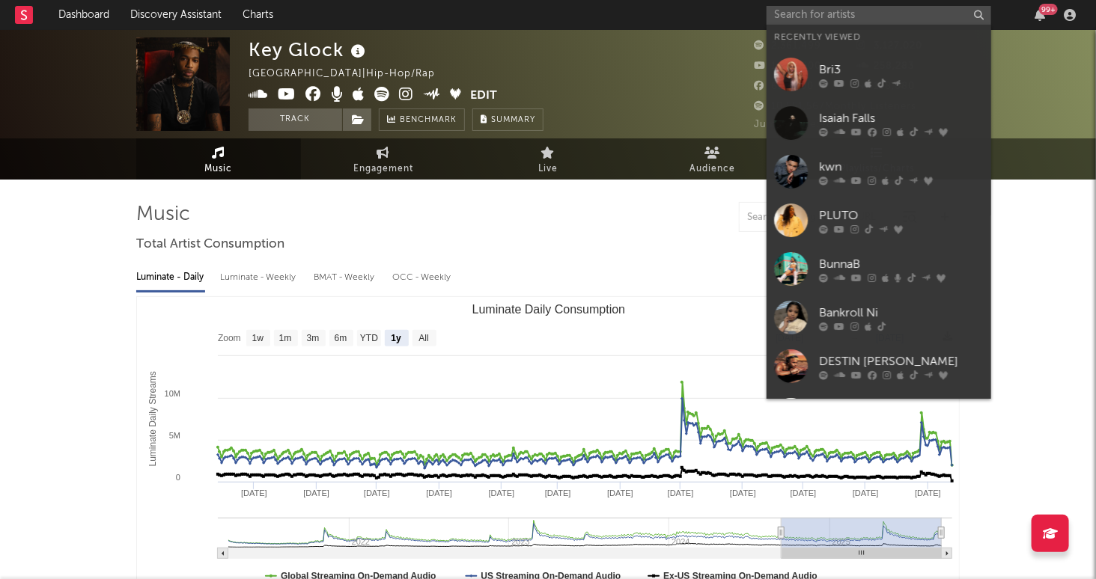
click at [661, 77] on div "Key Glock [GEOGRAPHIC_DATA] | Hip-Hop/Rap Edit Track Benchmark Summary" at bounding box center [491, 84] width 486 height 94
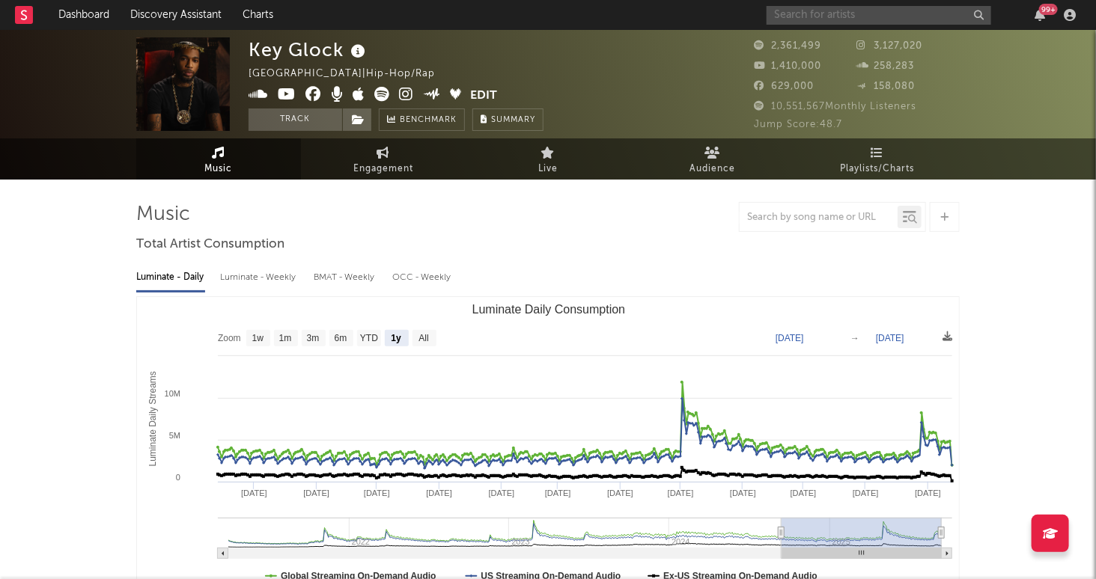
click at [829, 21] on input "text" at bounding box center [878, 15] width 225 height 19
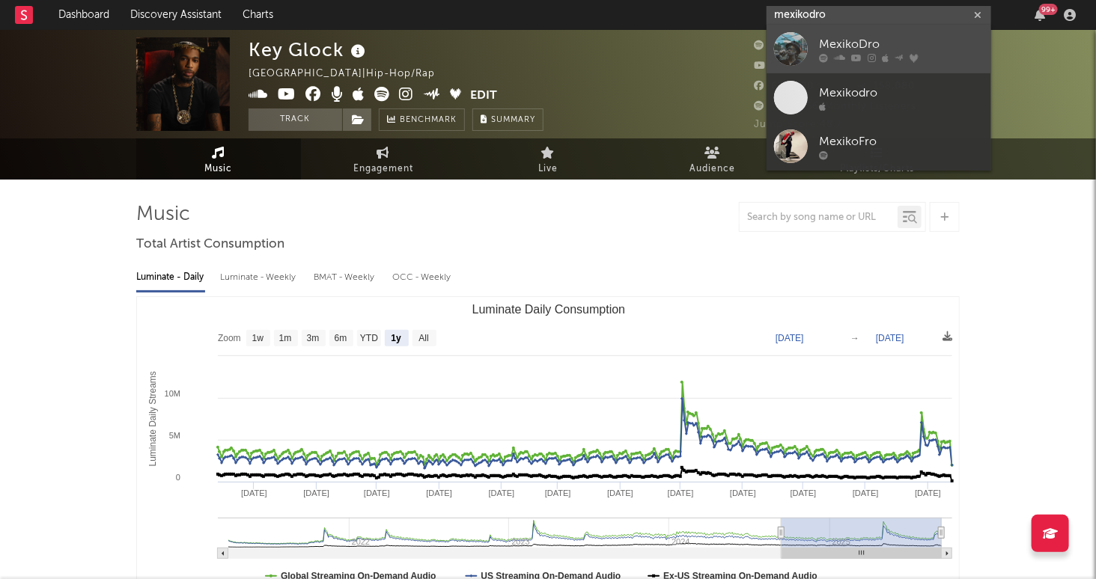
type input "mexikodro"
click at [916, 43] on div "MexikoDro" at bounding box center [901, 45] width 165 height 18
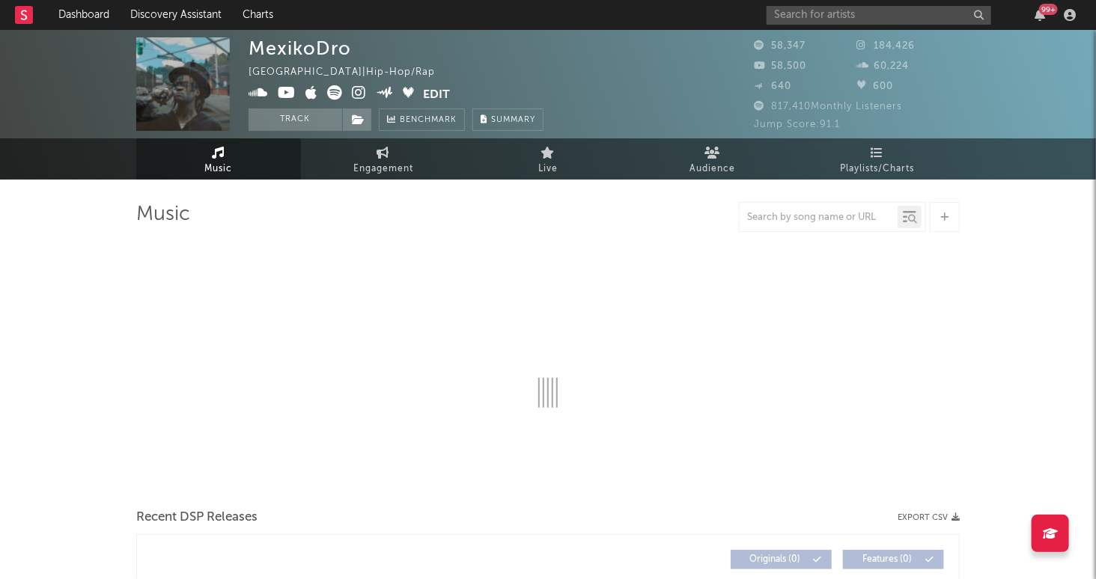
select select "6m"
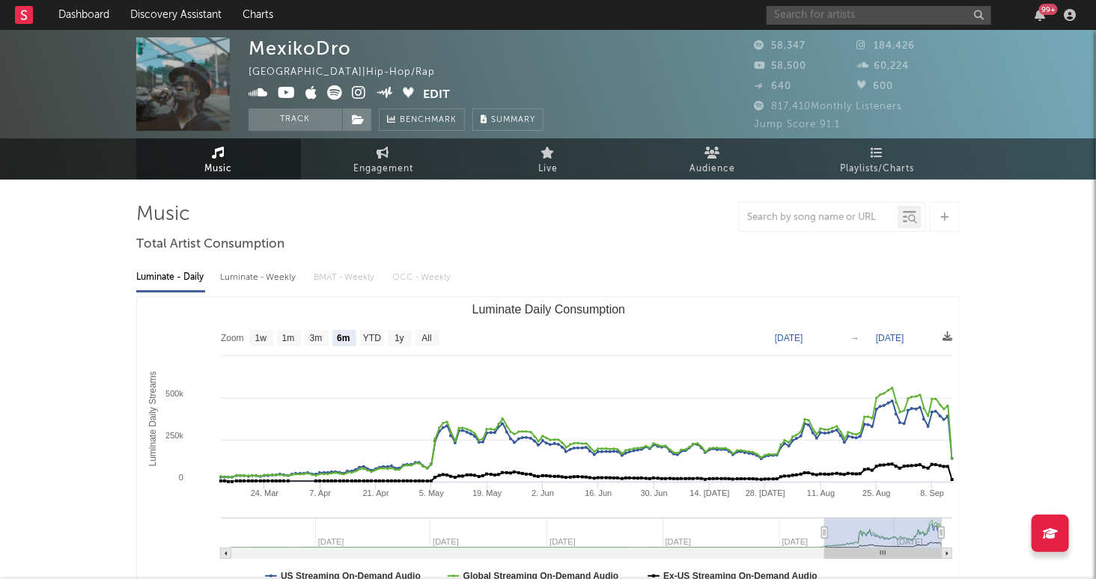
click at [846, 13] on input "text" at bounding box center [878, 15] width 225 height 19
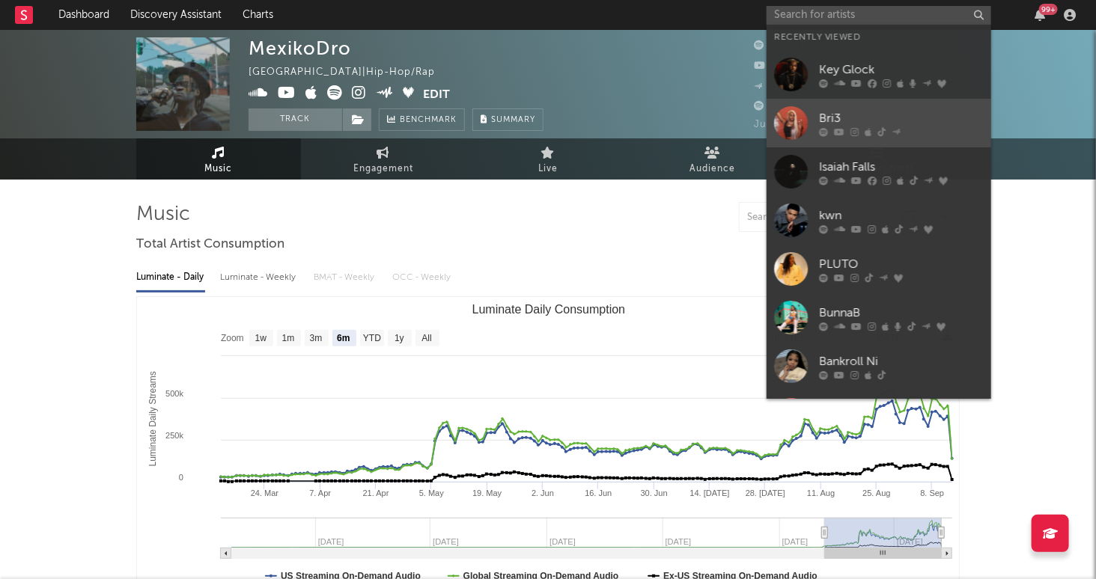
click at [846, 115] on div "Bri3" at bounding box center [901, 119] width 165 height 18
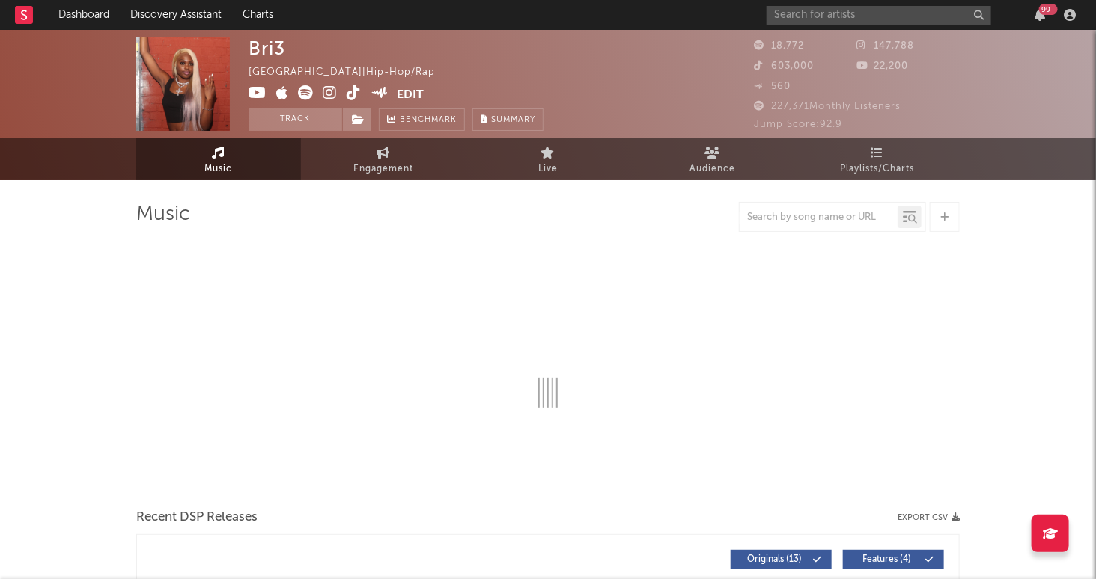
select select "6m"
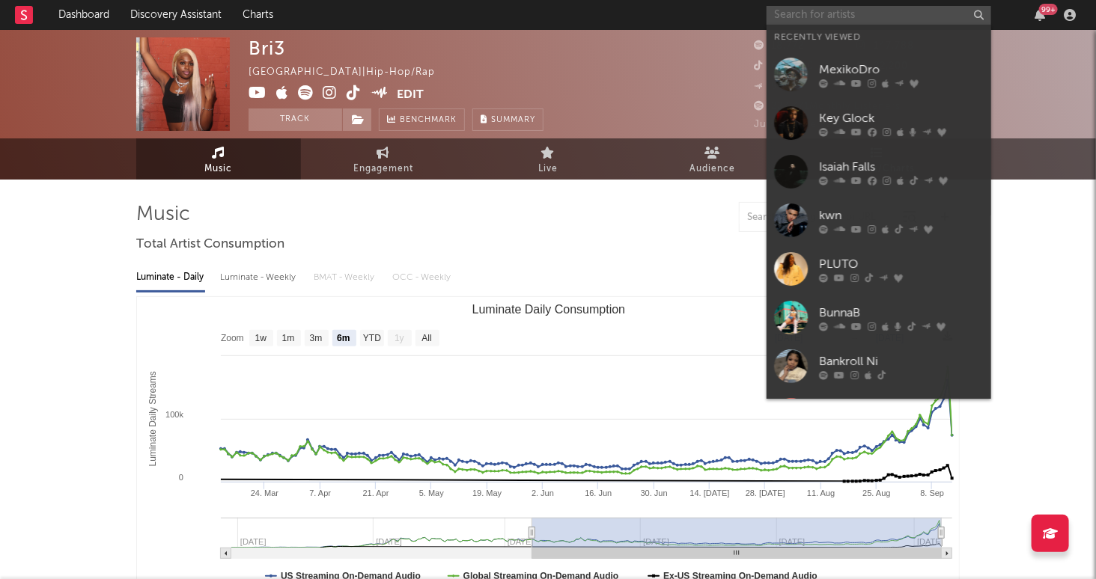
click at [897, 22] on input "text" at bounding box center [878, 15] width 225 height 19
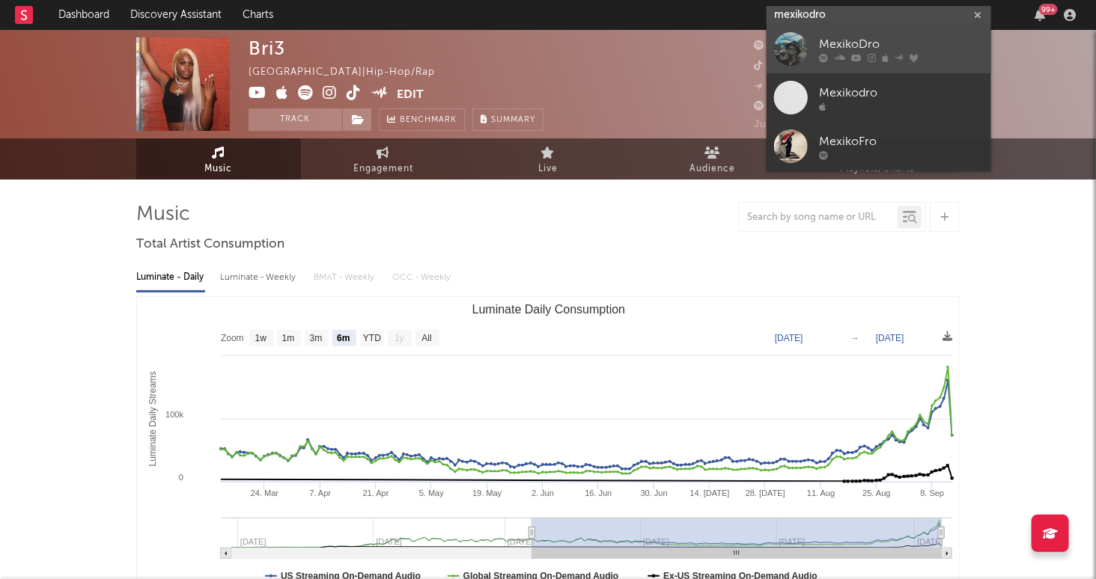
type input "mexikodro"
click at [905, 39] on div "MexikoDro" at bounding box center [901, 45] width 165 height 18
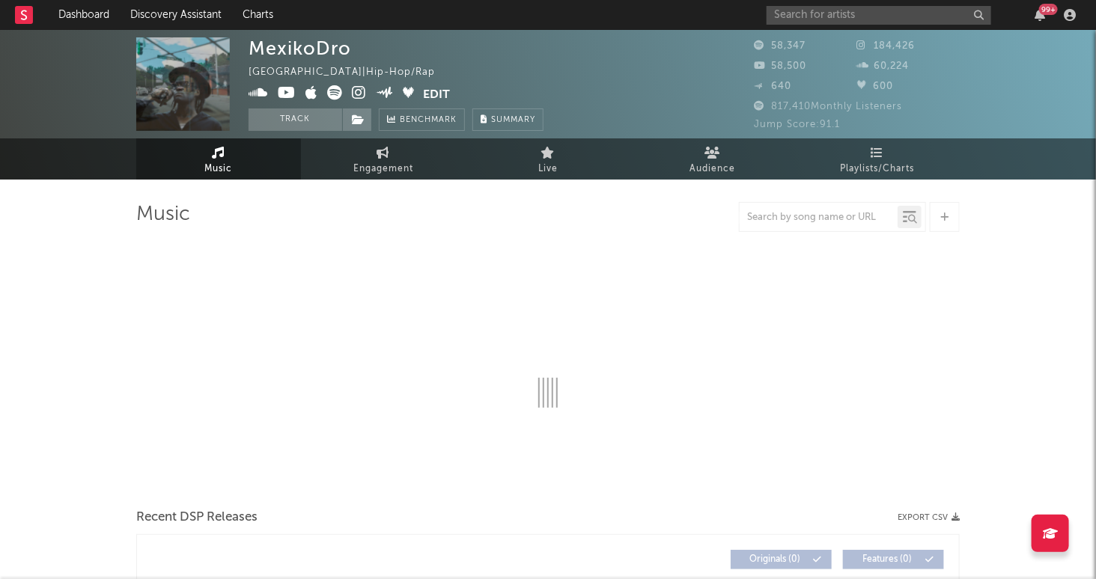
select select "6m"
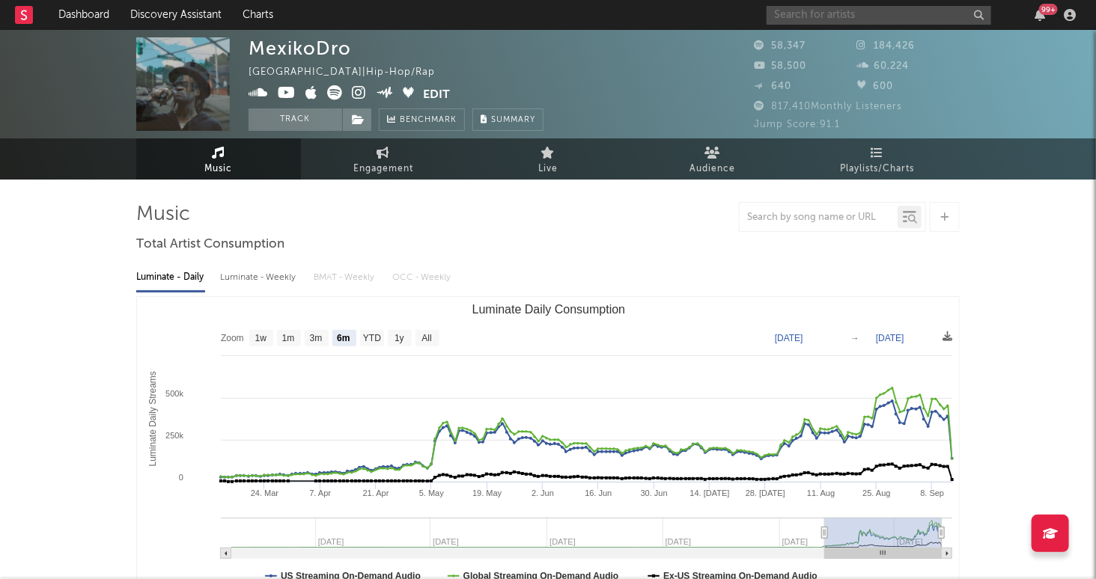
click at [879, 19] on input "text" at bounding box center [878, 15] width 225 height 19
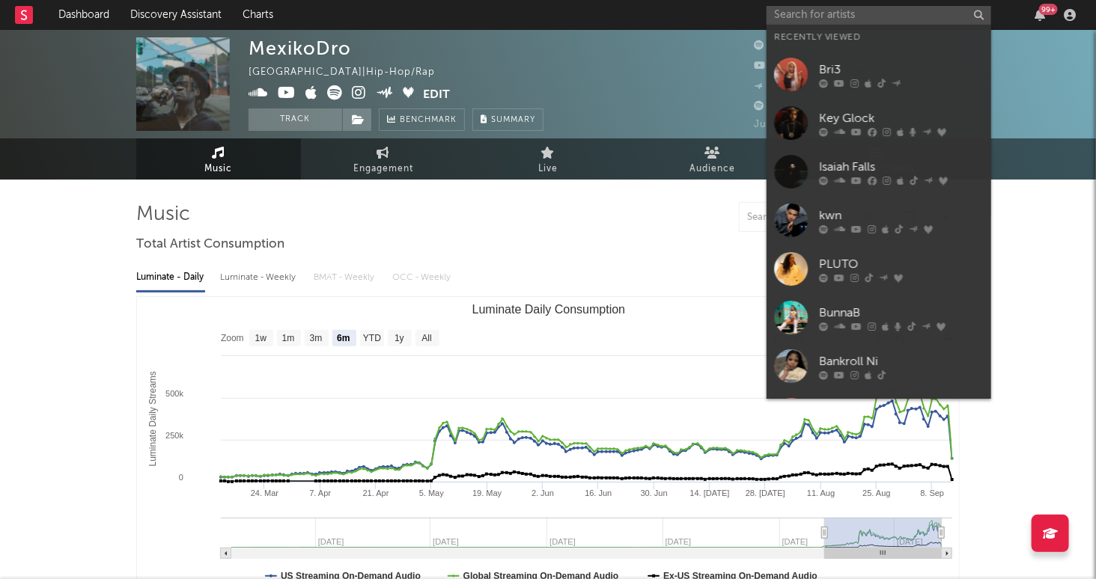
click at [576, 61] on div "MexikoDro [GEOGRAPHIC_DATA] | Hip-Hop/Rap Edit Track Benchmark Summary" at bounding box center [491, 84] width 486 height 94
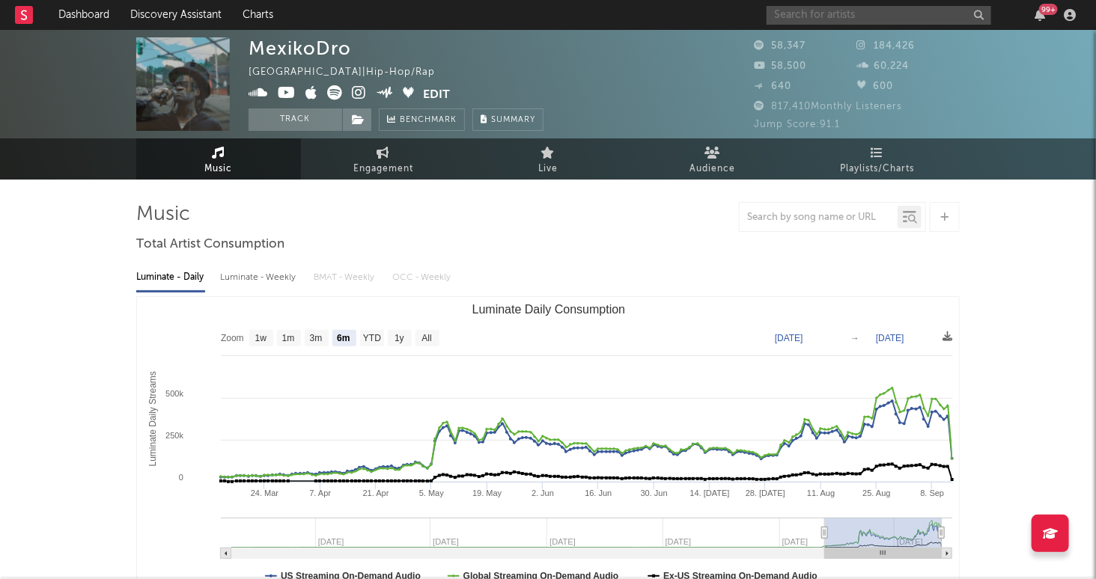
click at [860, 13] on input "text" at bounding box center [878, 15] width 225 height 19
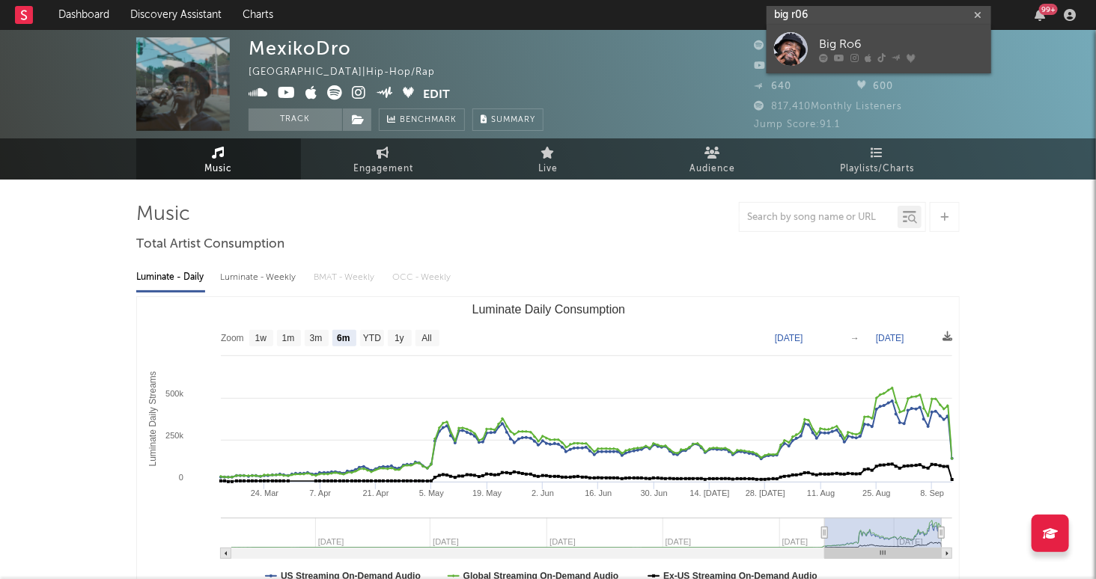
type input "big r06"
click at [945, 36] on div "Big Ro6" at bounding box center [901, 45] width 165 height 18
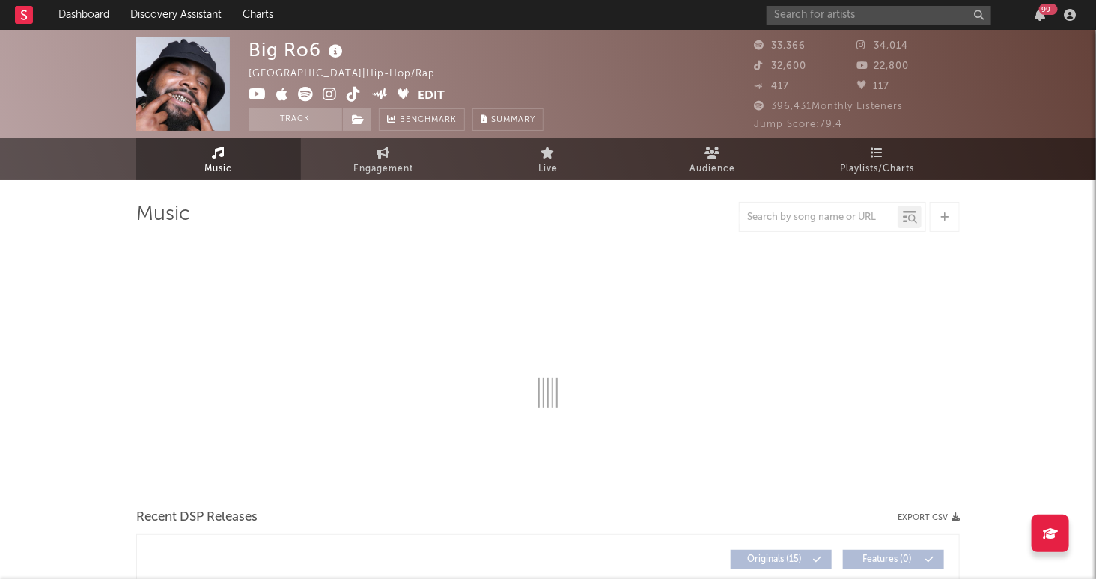
select select "6m"
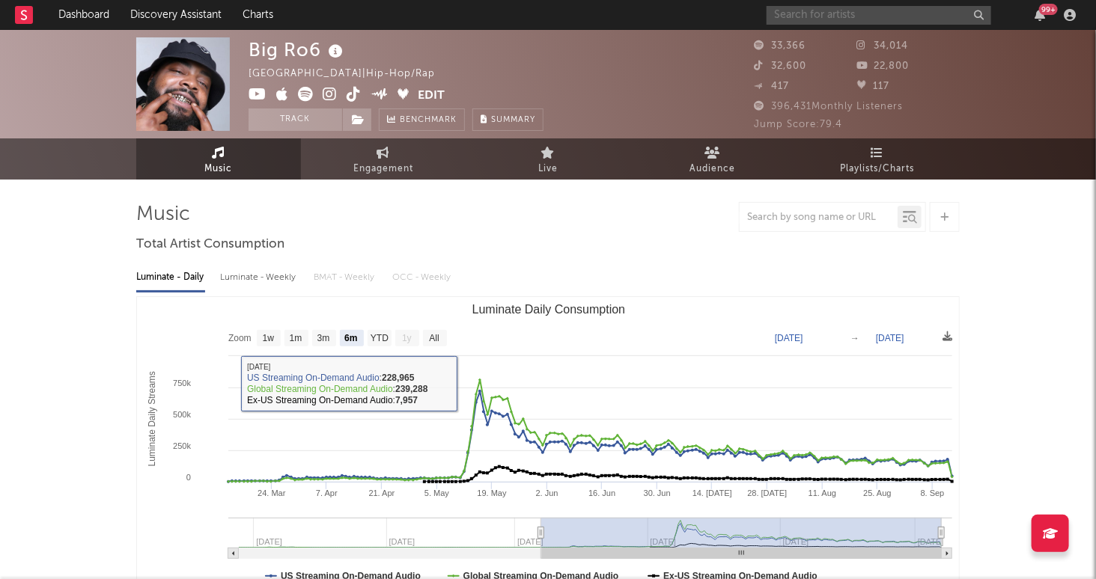
click at [845, 19] on input "text" at bounding box center [878, 15] width 225 height 19
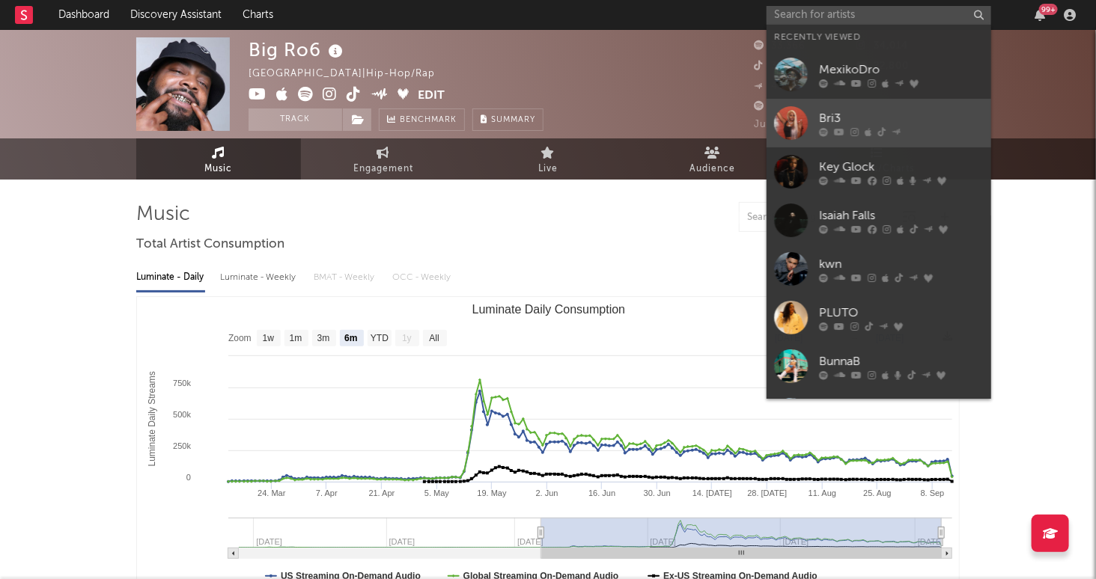
click at [867, 116] on div "Bri3" at bounding box center [901, 119] width 165 height 18
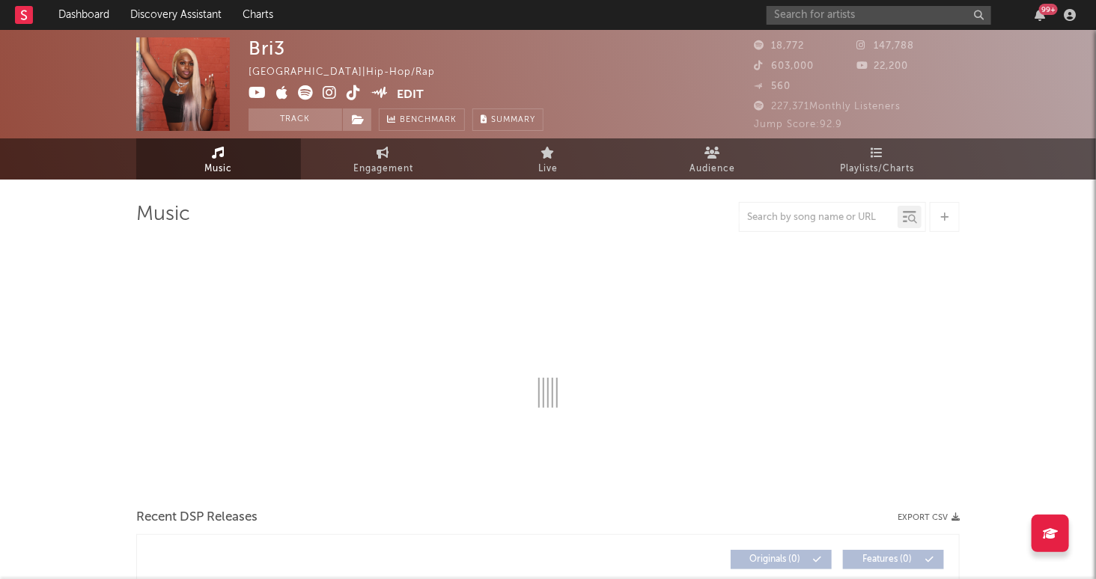
select select "6m"
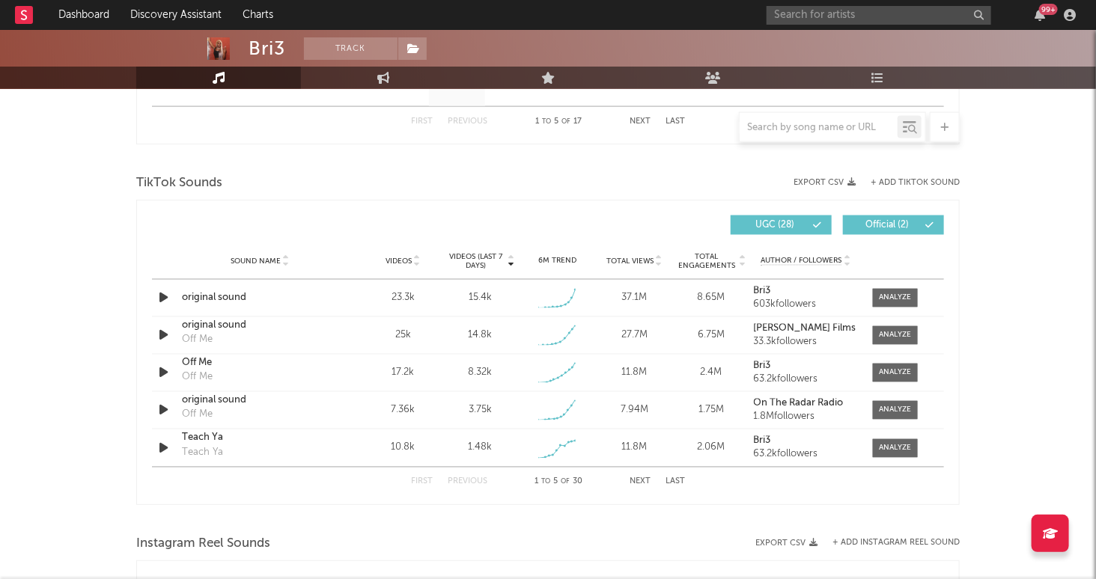
scroll to position [960, 0]
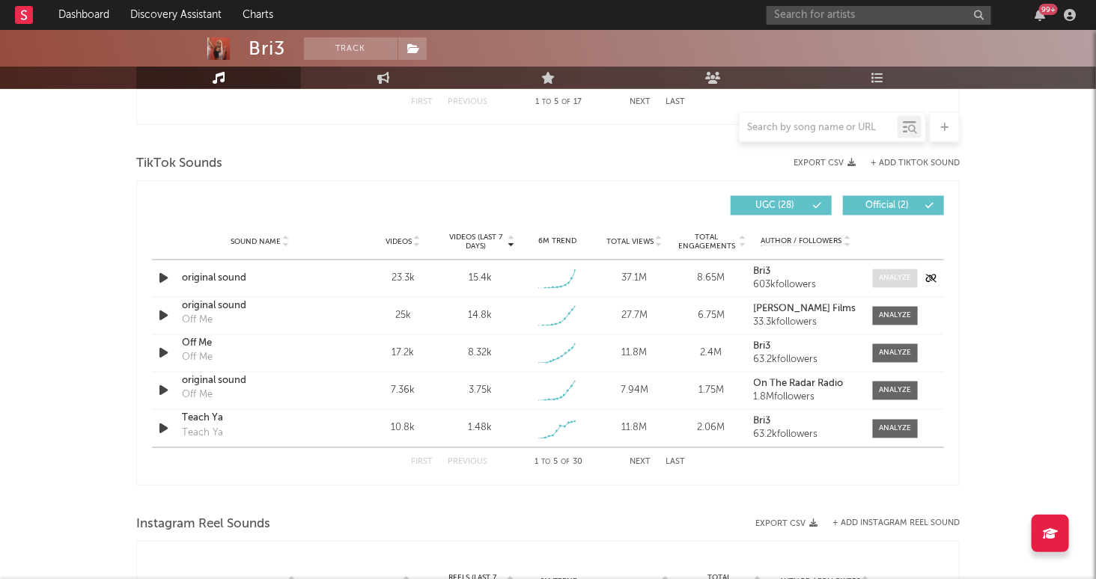
click at [886, 282] on span at bounding box center [895, 278] width 45 height 19
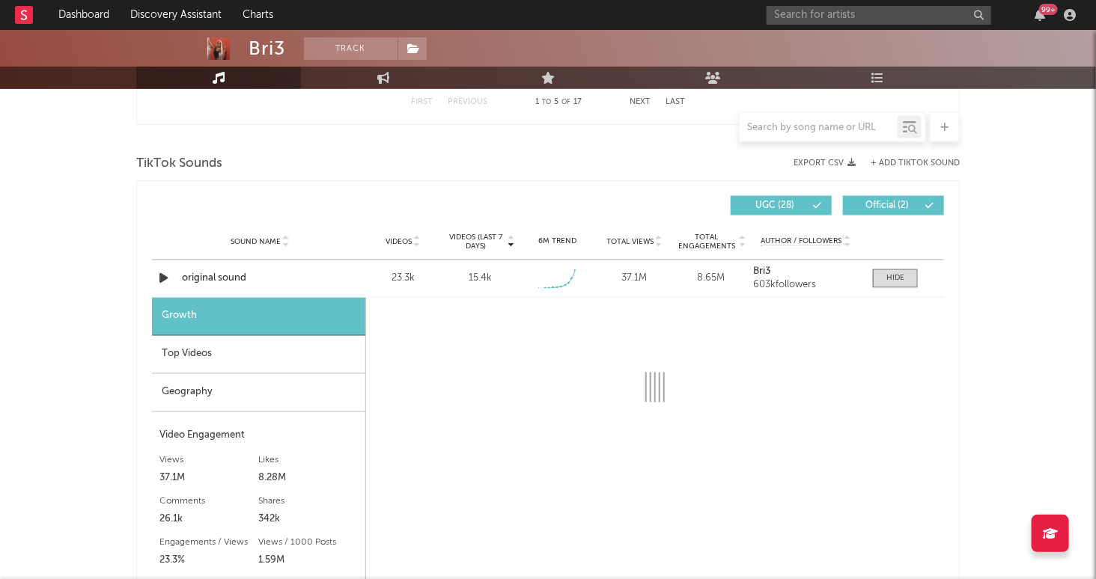
select select "1w"
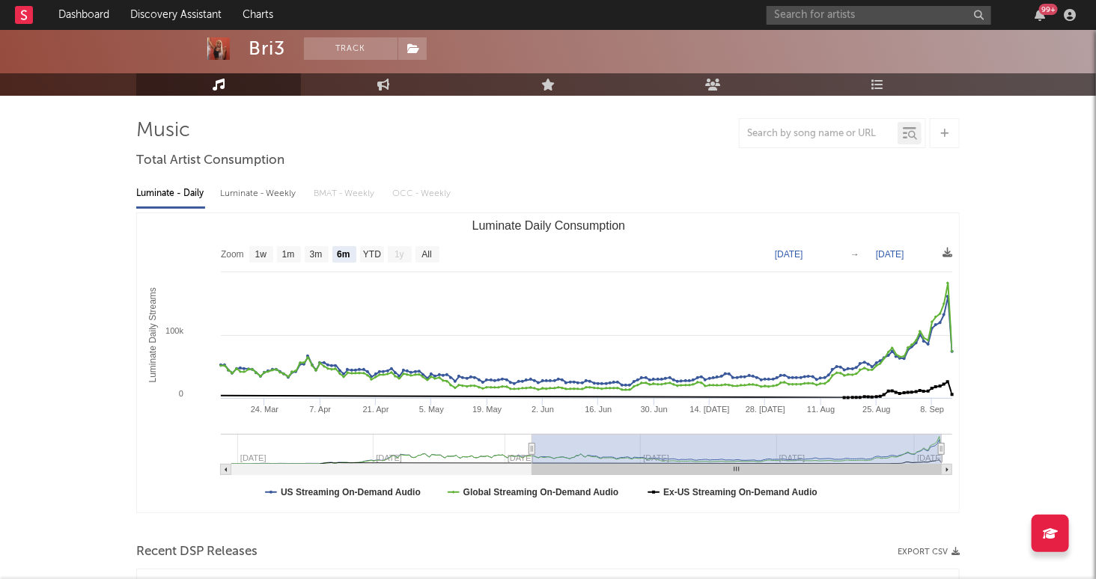
scroll to position [64, 0]
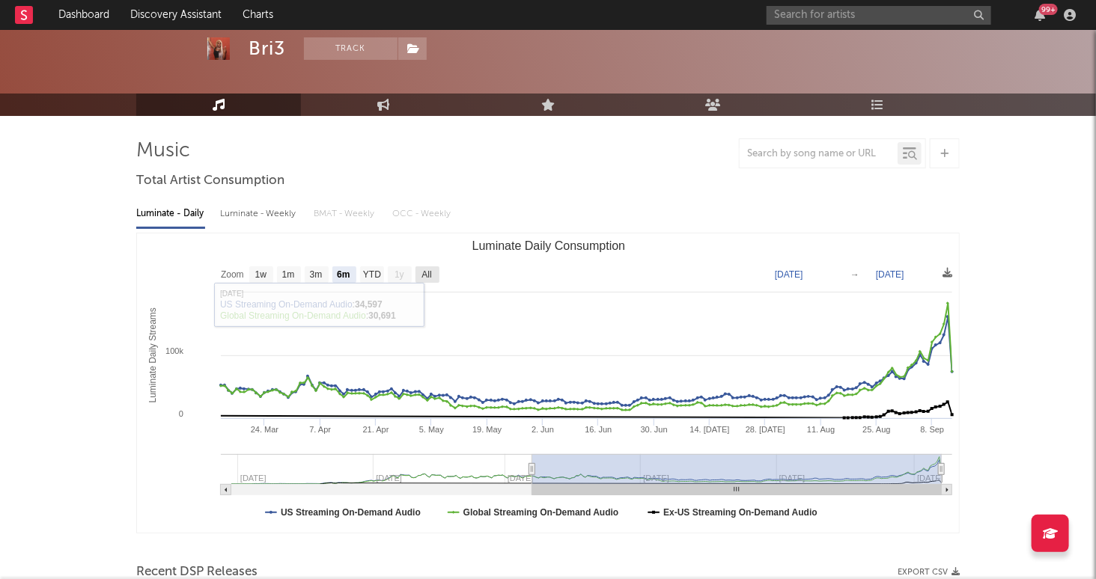
click at [436, 269] on rect "Luminate Daily Consumption" at bounding box center [427, 274] width 24 height 16
select select "All"
type input "[DATE]"
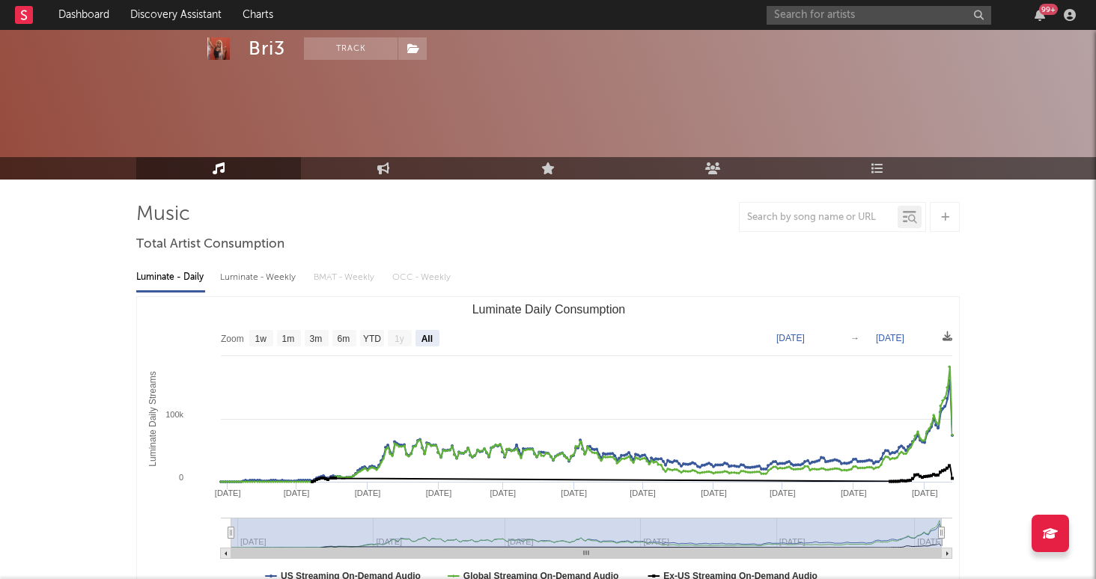
select select "All"
select select "1w"
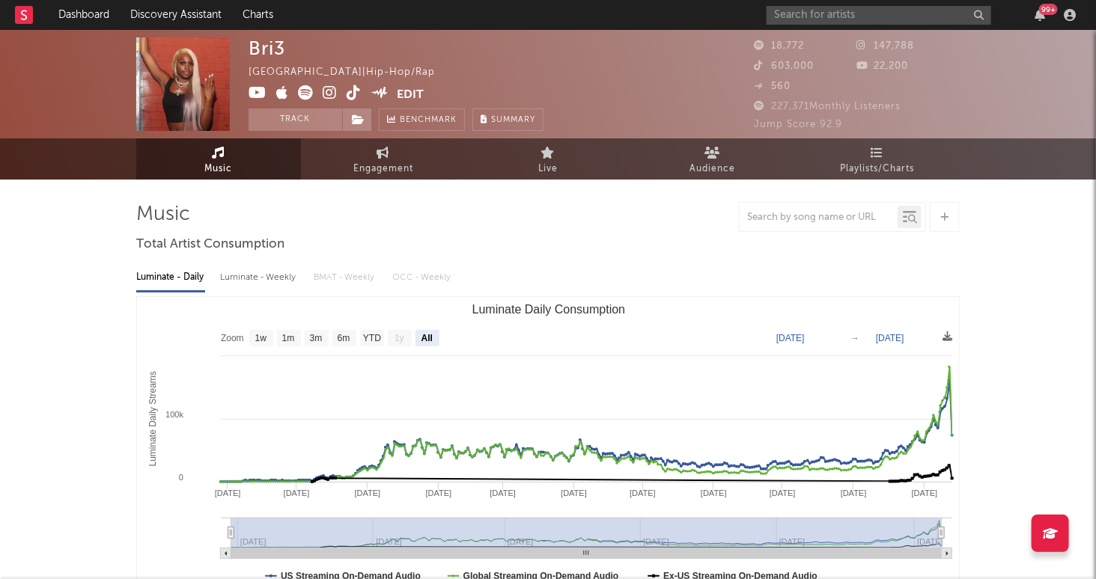
click at [273, 48] on div "Bri3" at bounding box center [266, 48] width 37 height 22
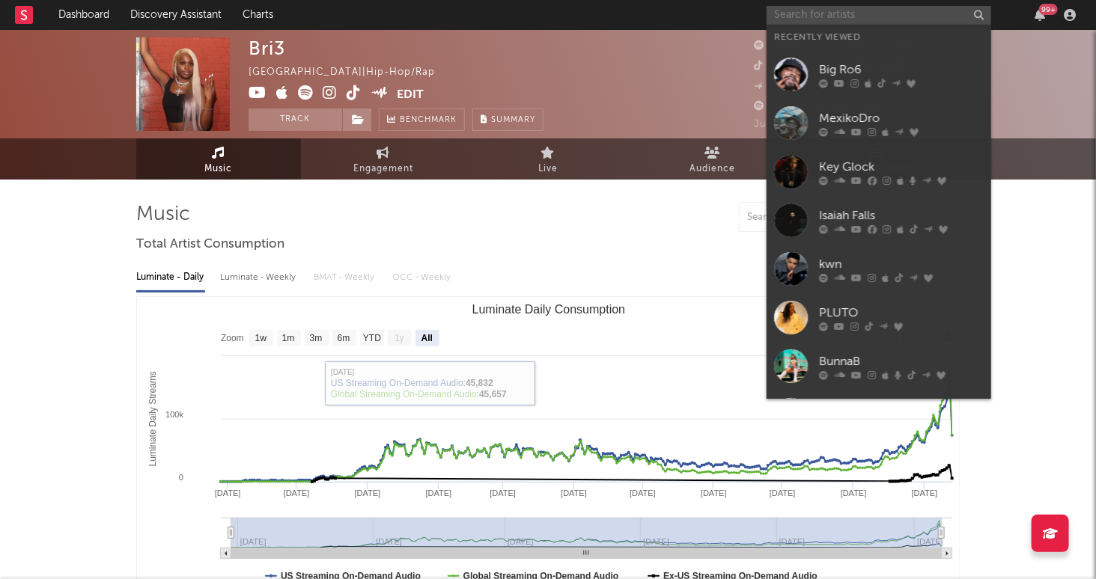
click at [889, 20] on input "text" at bounding box center [878, 15] width 225 height 19
